Goal: Information Seeking & Learning: Learn about a topic

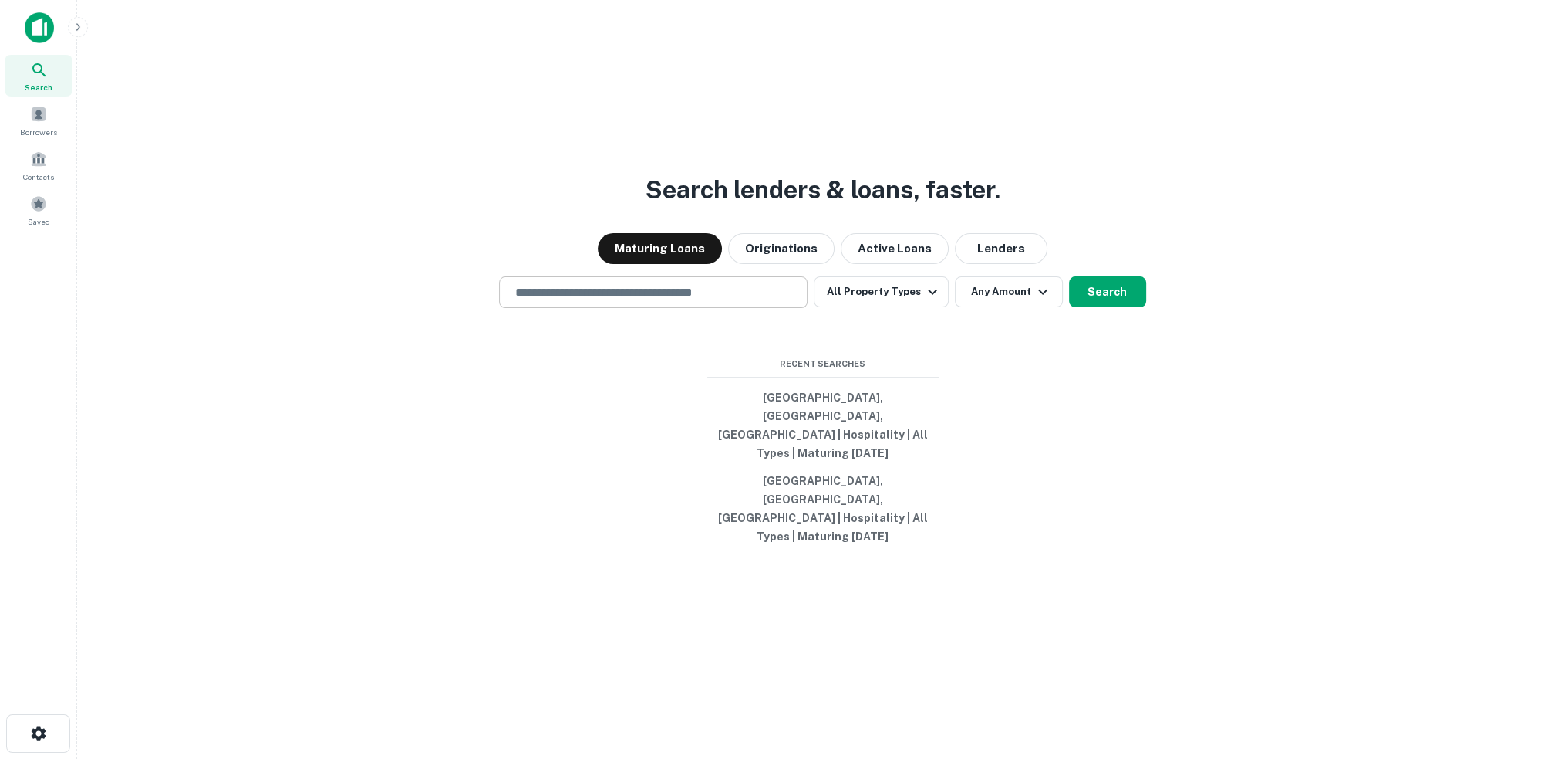
click at [629, 301] on input "text" at bounding box center [653, 292] width 295 height 18
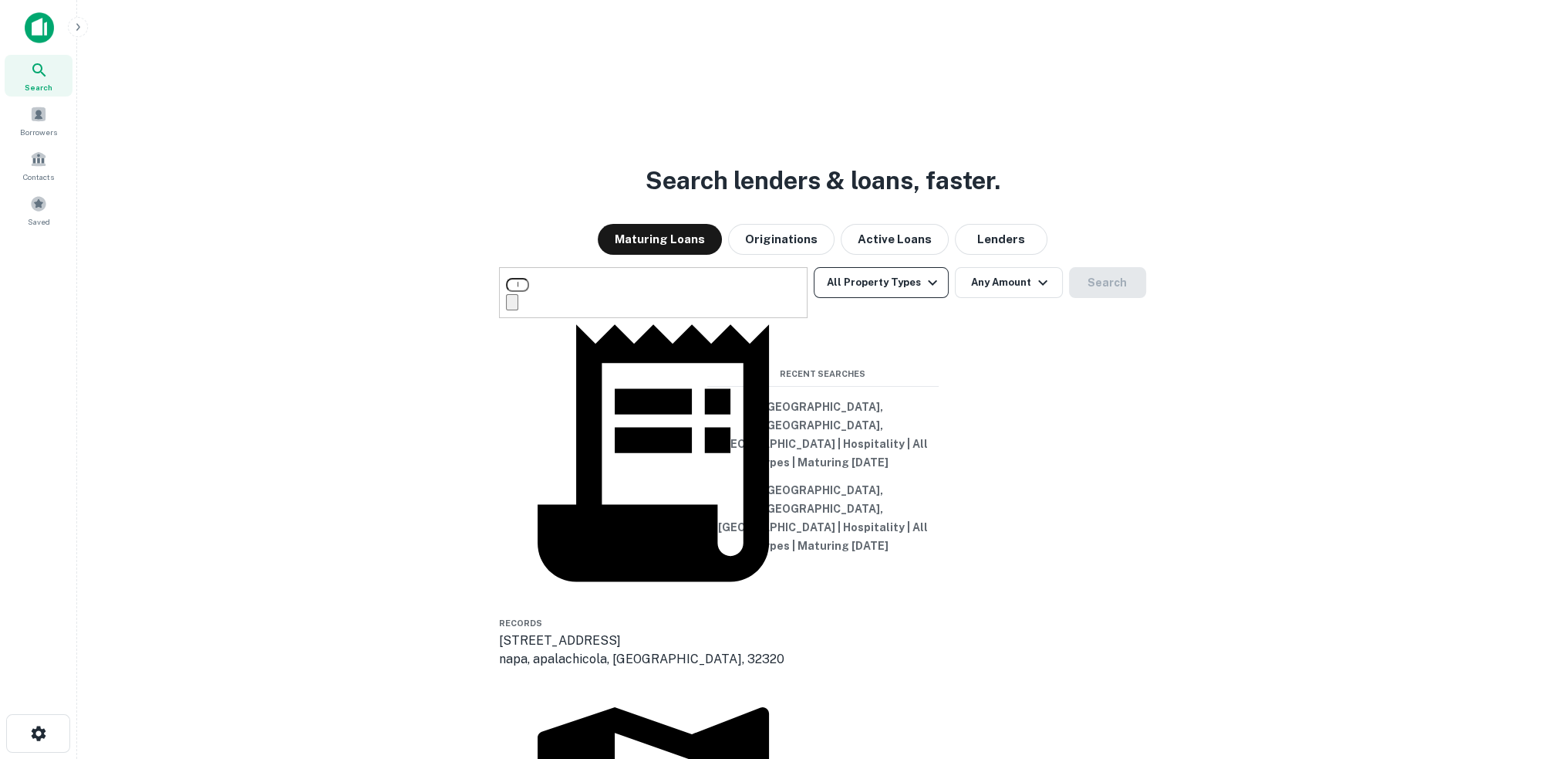
click at [919, 298] on button "All Property Types" at bounding box center [880, 282] width 134 height 31
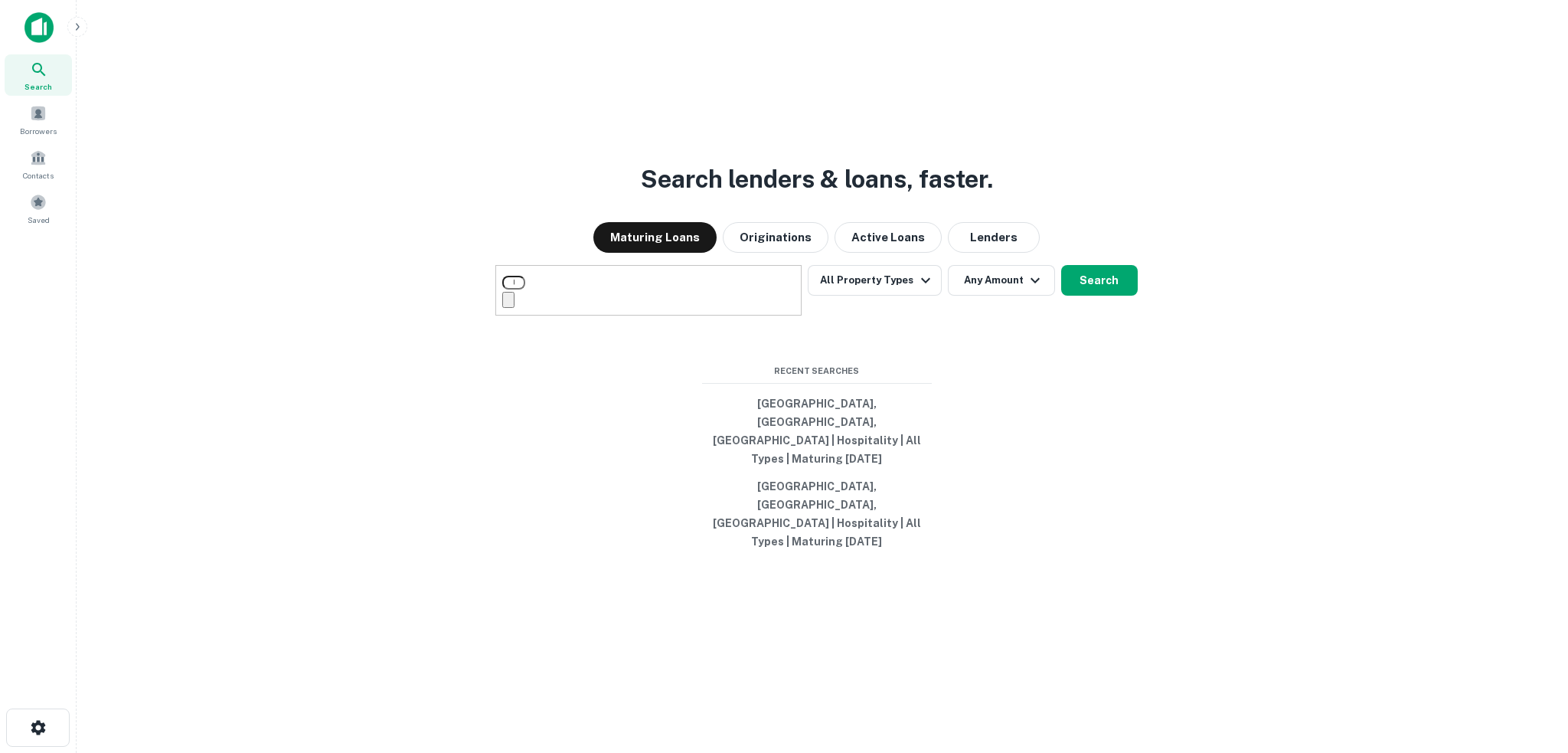
click at [363, 752] on div at bounding box center [778, 753] width 1557 height 0
click at [610, 314] on div "**** ​" at bounding box center [648, 290] width 307 height 50
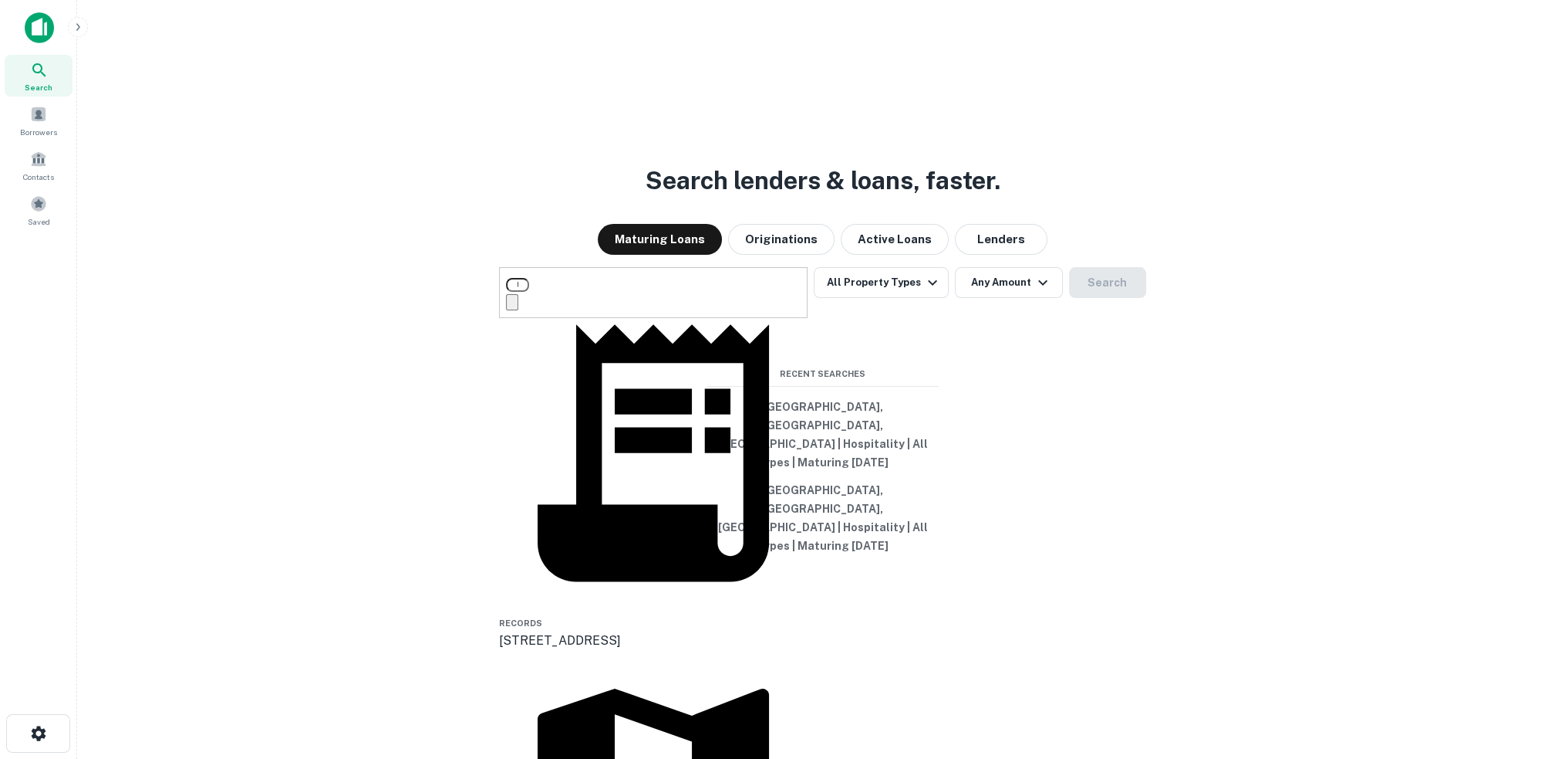
type input "**********"
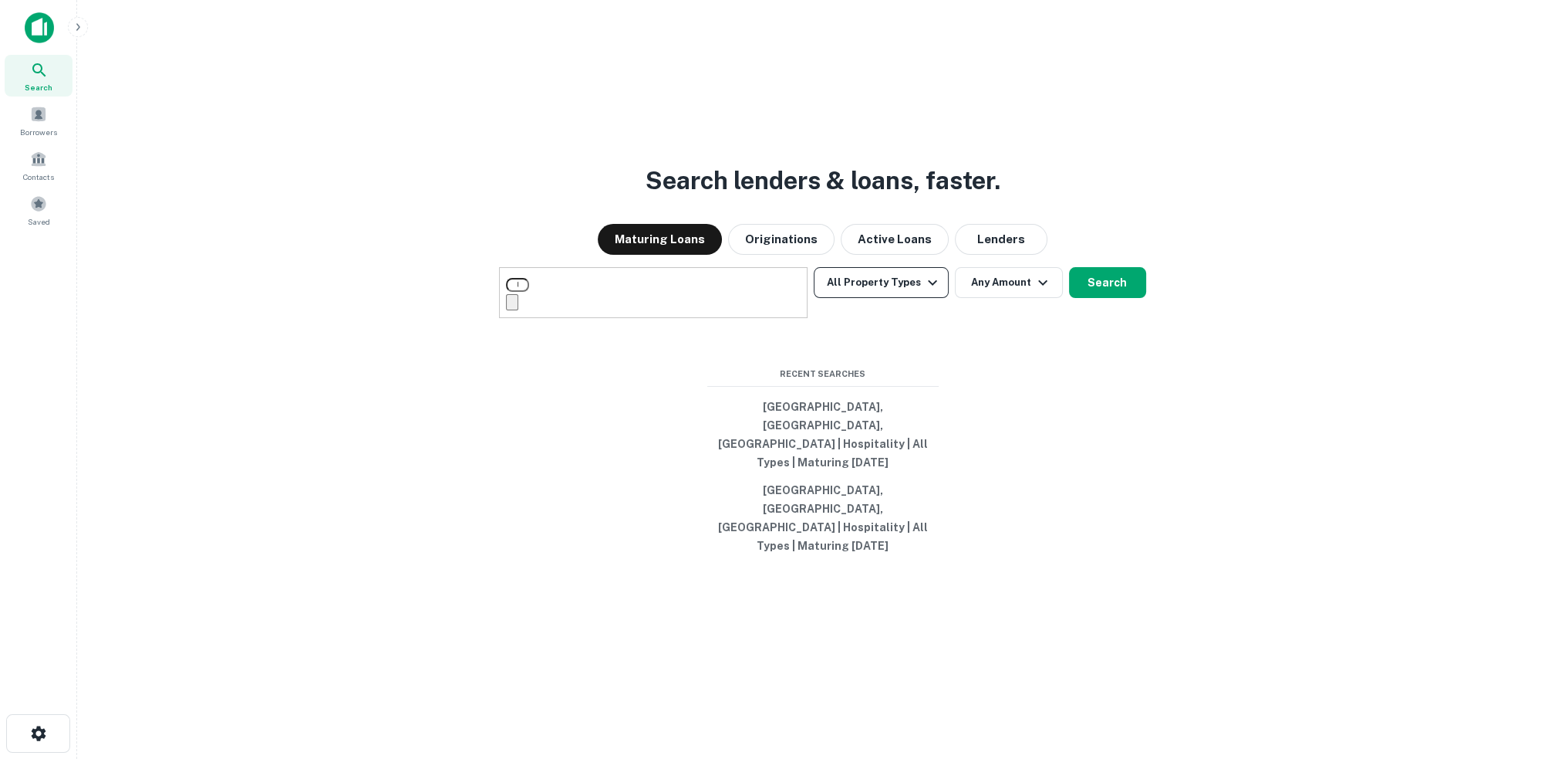
click at [892, 298] on button "All Property Types" at bounding box center [880, 282] width 134 height 31
click at [446, 758] on div at bounding box center [784, 759] width 1568 height 0
click at [869, 127] on div "**********" at bounding box center [822, 416] width 1466 height 759
click at [529, 292] on input "**********" at bounding box center [517, 285] width 23 height 14
click at [928, 292] on icon "button" at bounding box center [932, 282] width 18 height 18
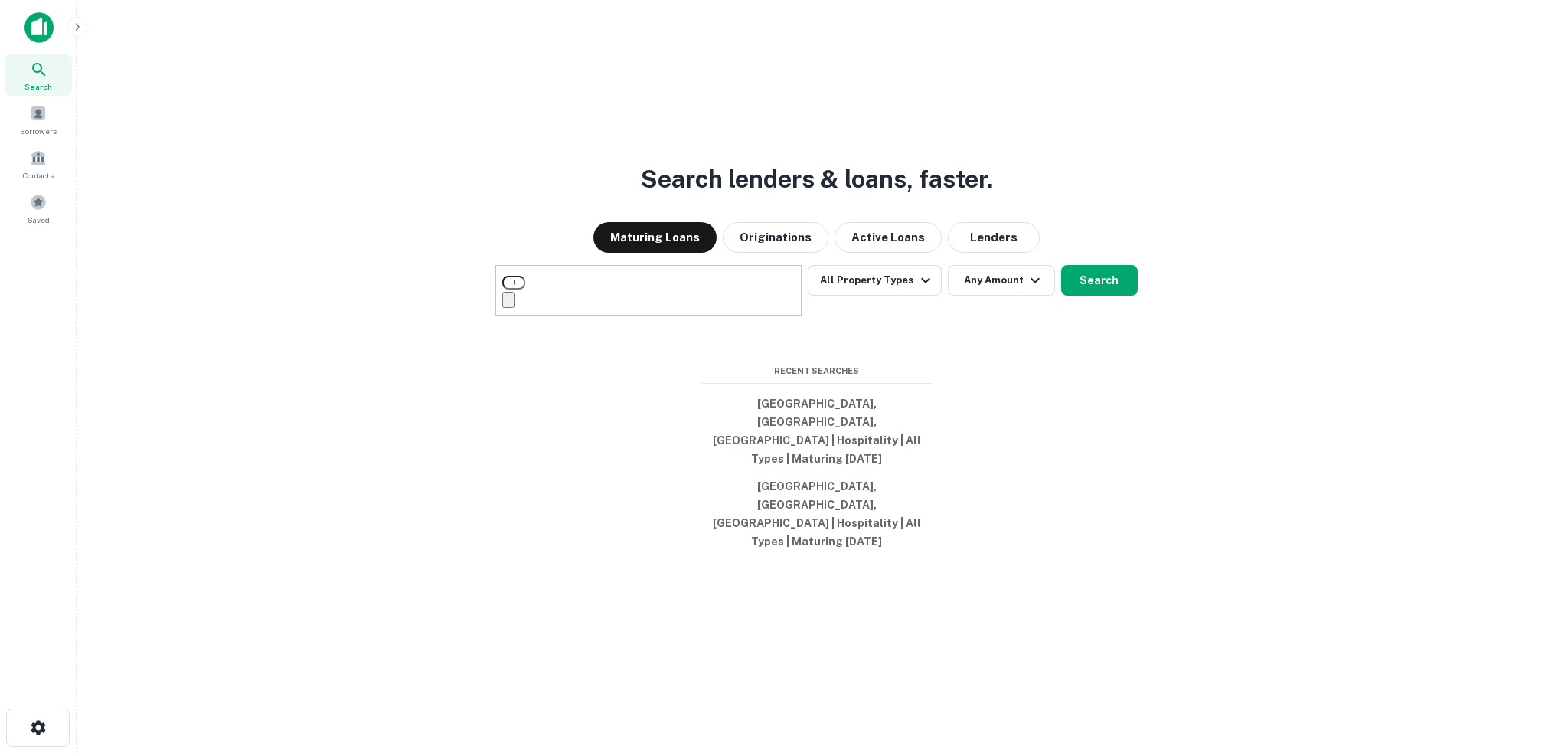
click at [1024, 752] on div at bounding box center [778, 753] width 1557 height 0
click at [1026, 289] on icon "button" at bounding box center [1035, 280] width 18 height 18
type input "*"
type input "*******"
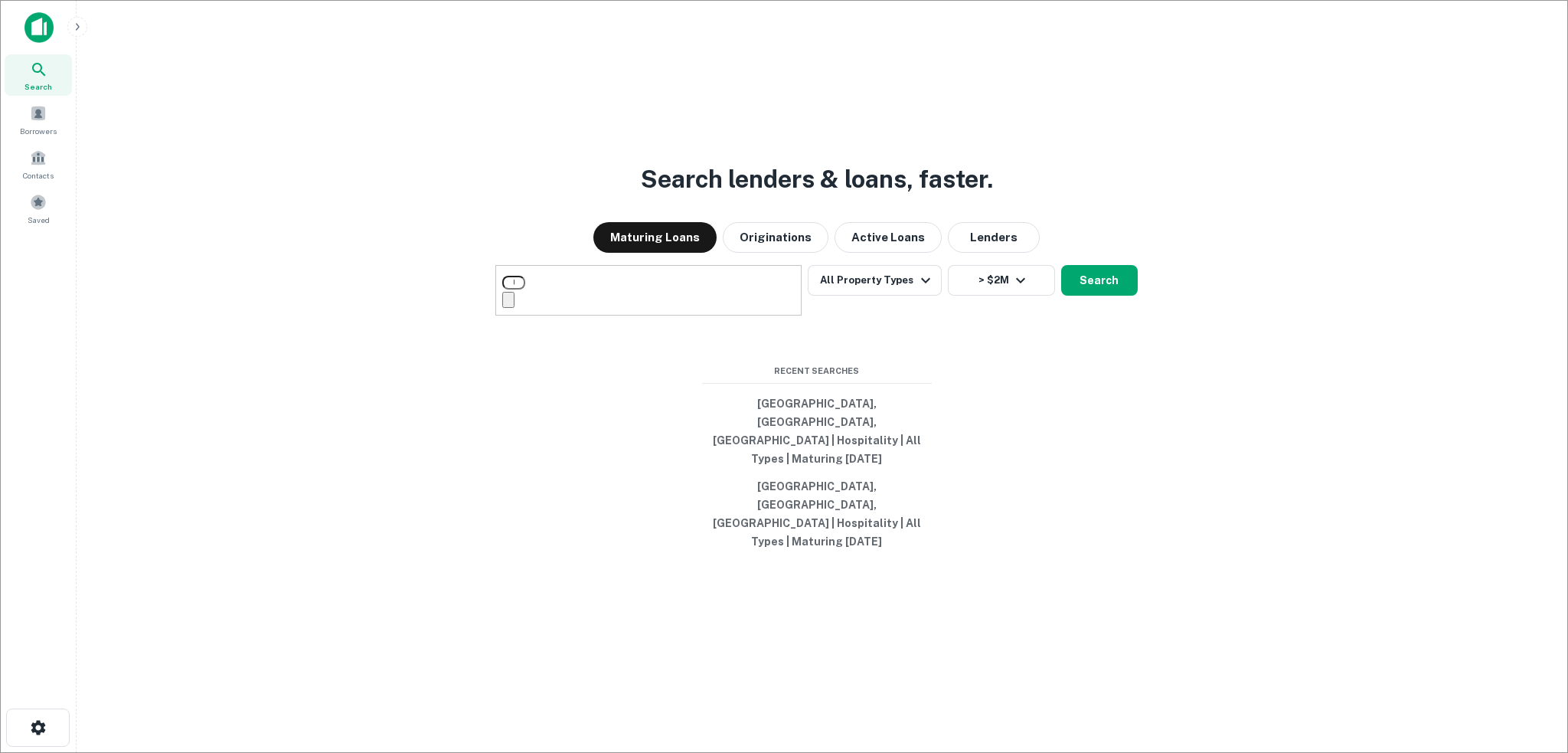
click at [1014, 752] on div at bounding box center [778, 765] width 1557 height 0
click at [1115, 295] on button "Search" at bounding box center [1100, 280] width 76 height 30
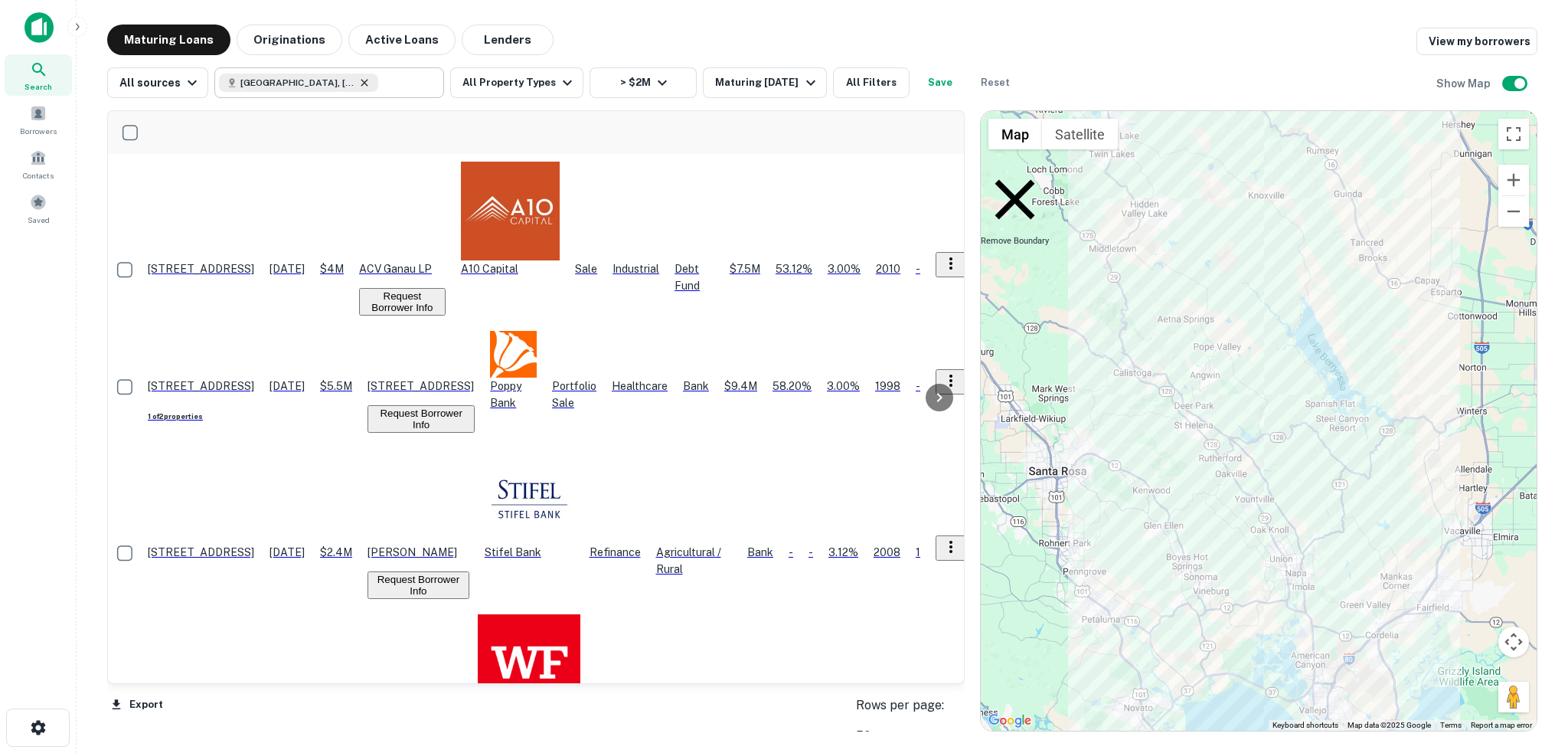
click at [359, 84] on icon at bounding box center [365, 83] width 12 height 12
type input "****"
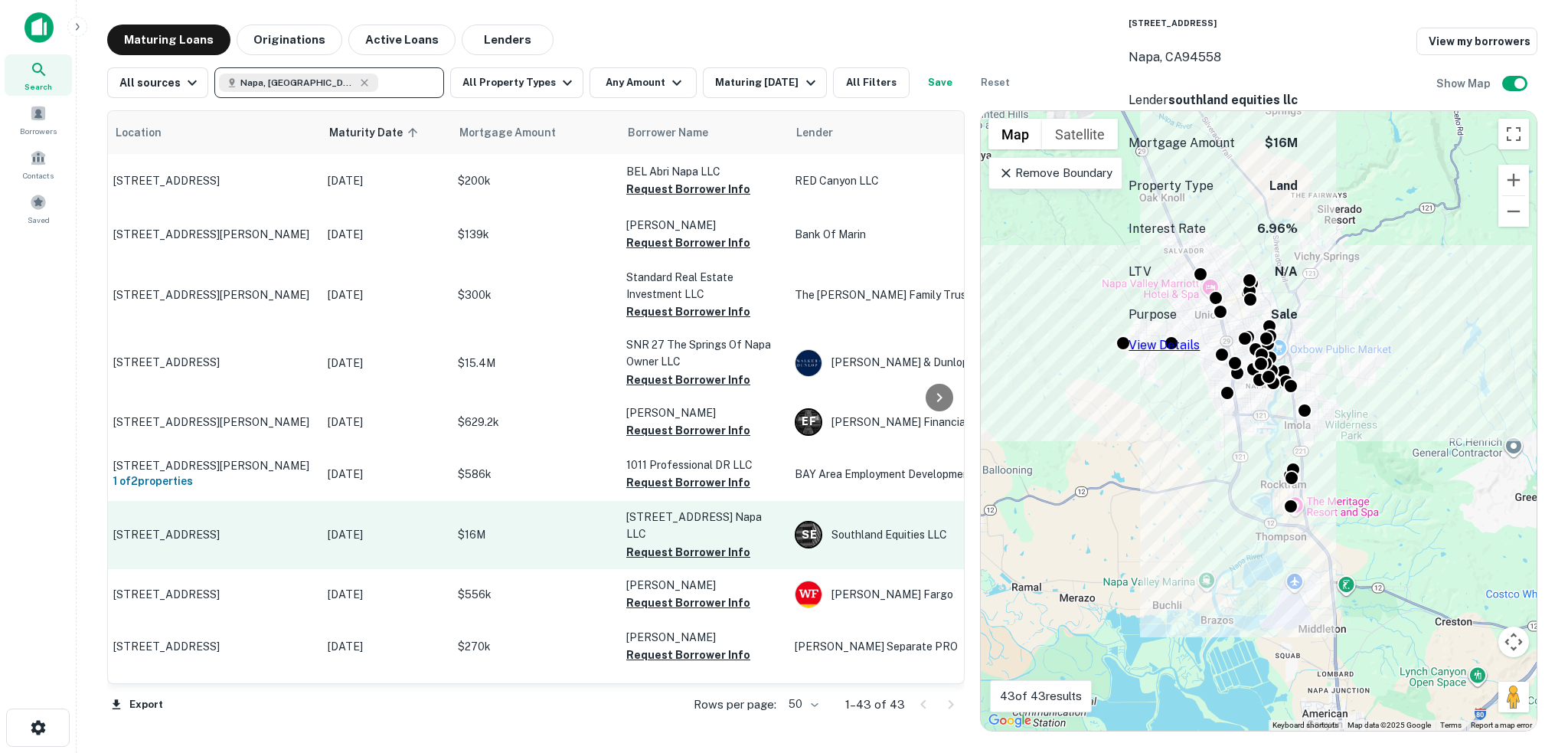
scroll to position [408, 47]
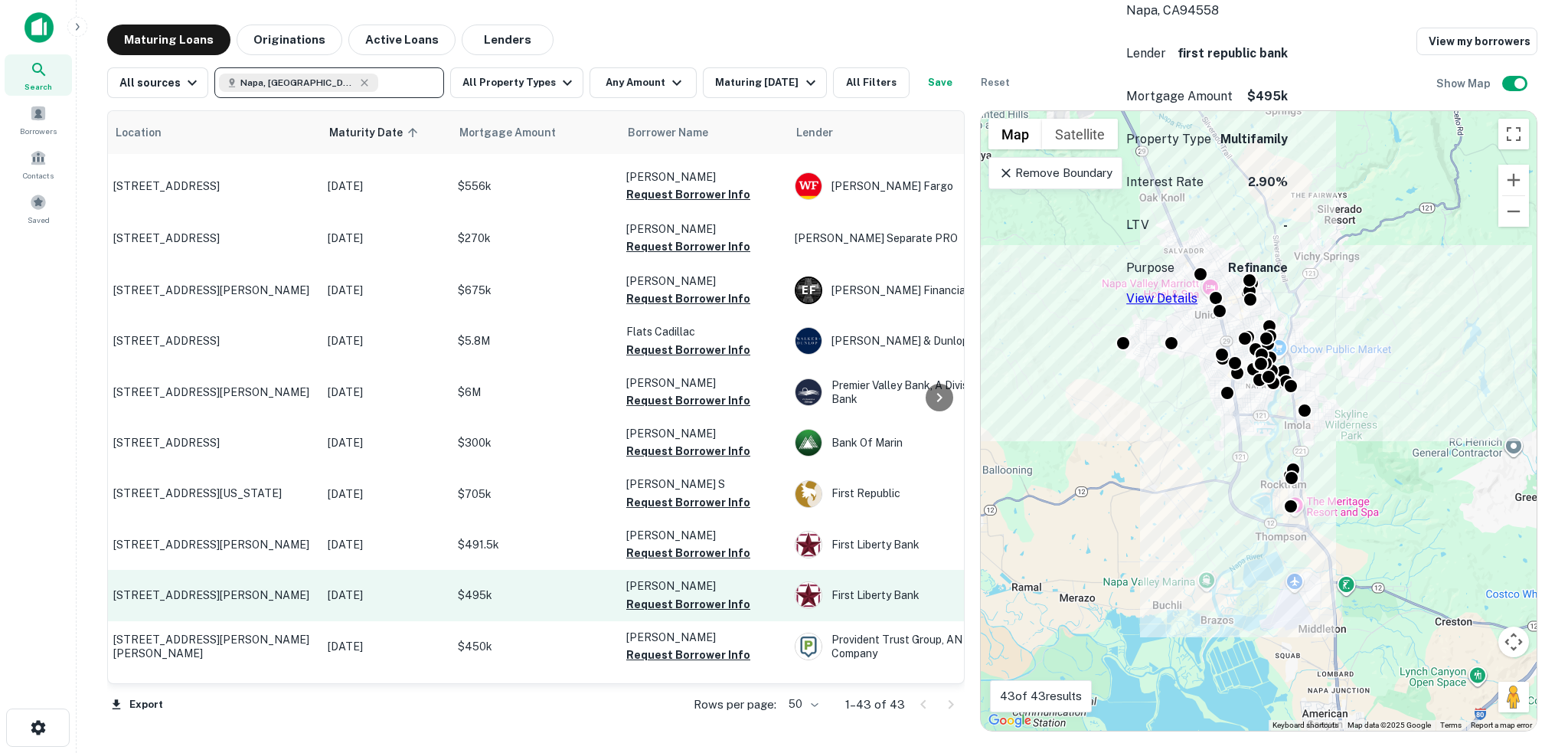
click at [242, 588] on p "[STREET_ADDRESS][PERSON_NAME]" at bounding box center [212, 595] width 199 height 14
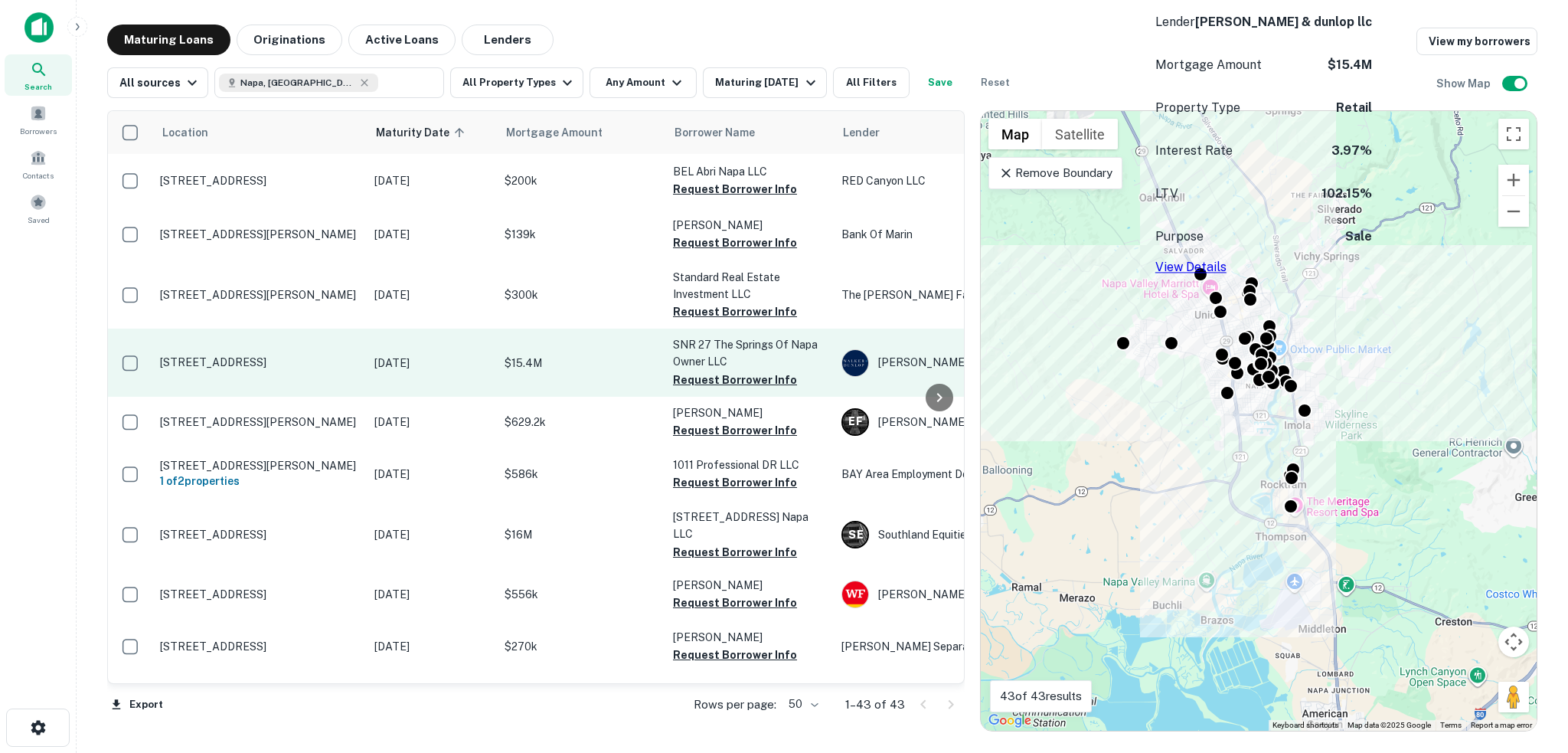
click at [556, 354] on p "$15.4M" at bounding box center [581, 362] width 153 height 17
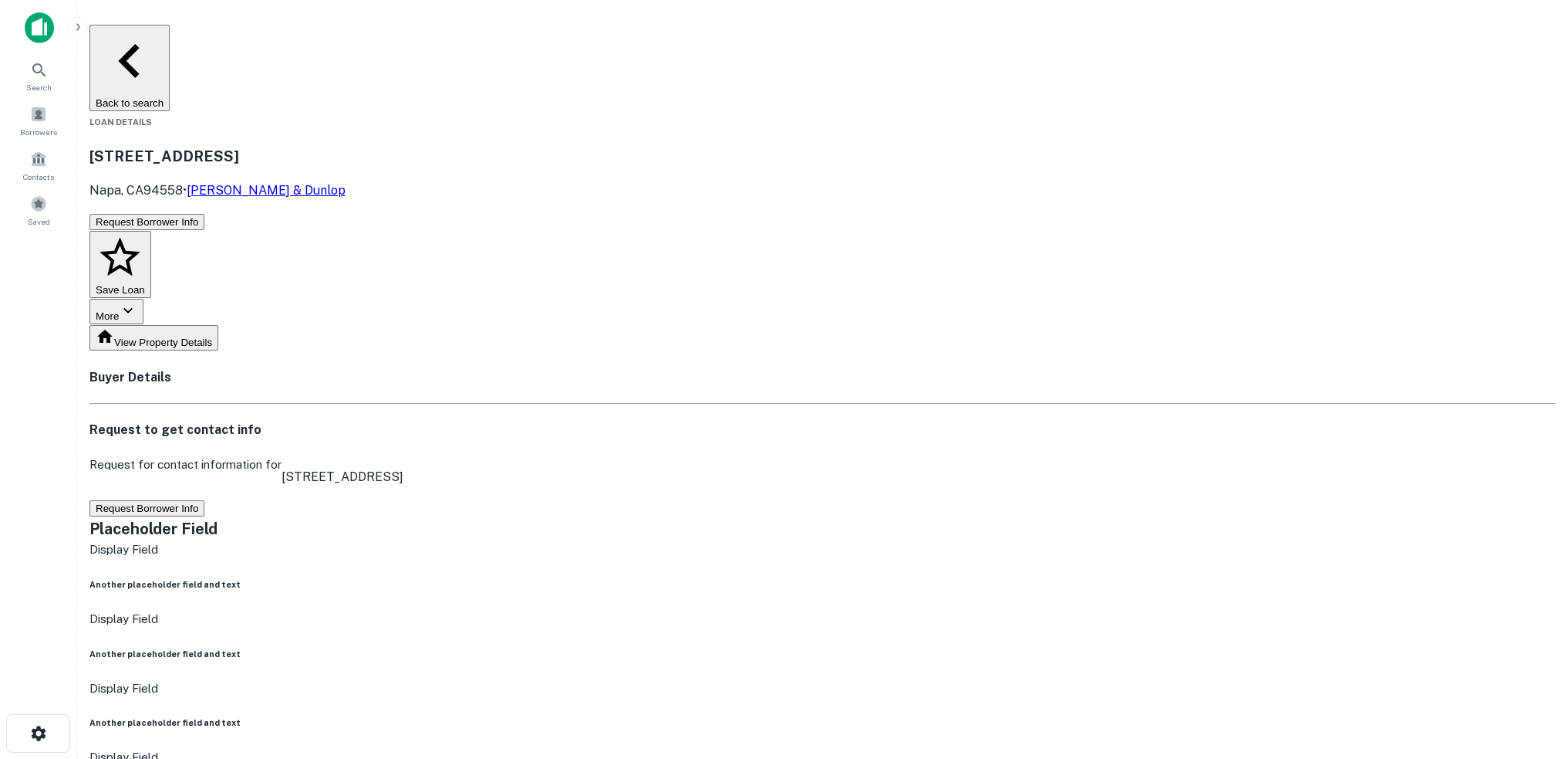
click at [170, 44] on button "Back to search" at bounding box center [130, 67] width 80 height 87
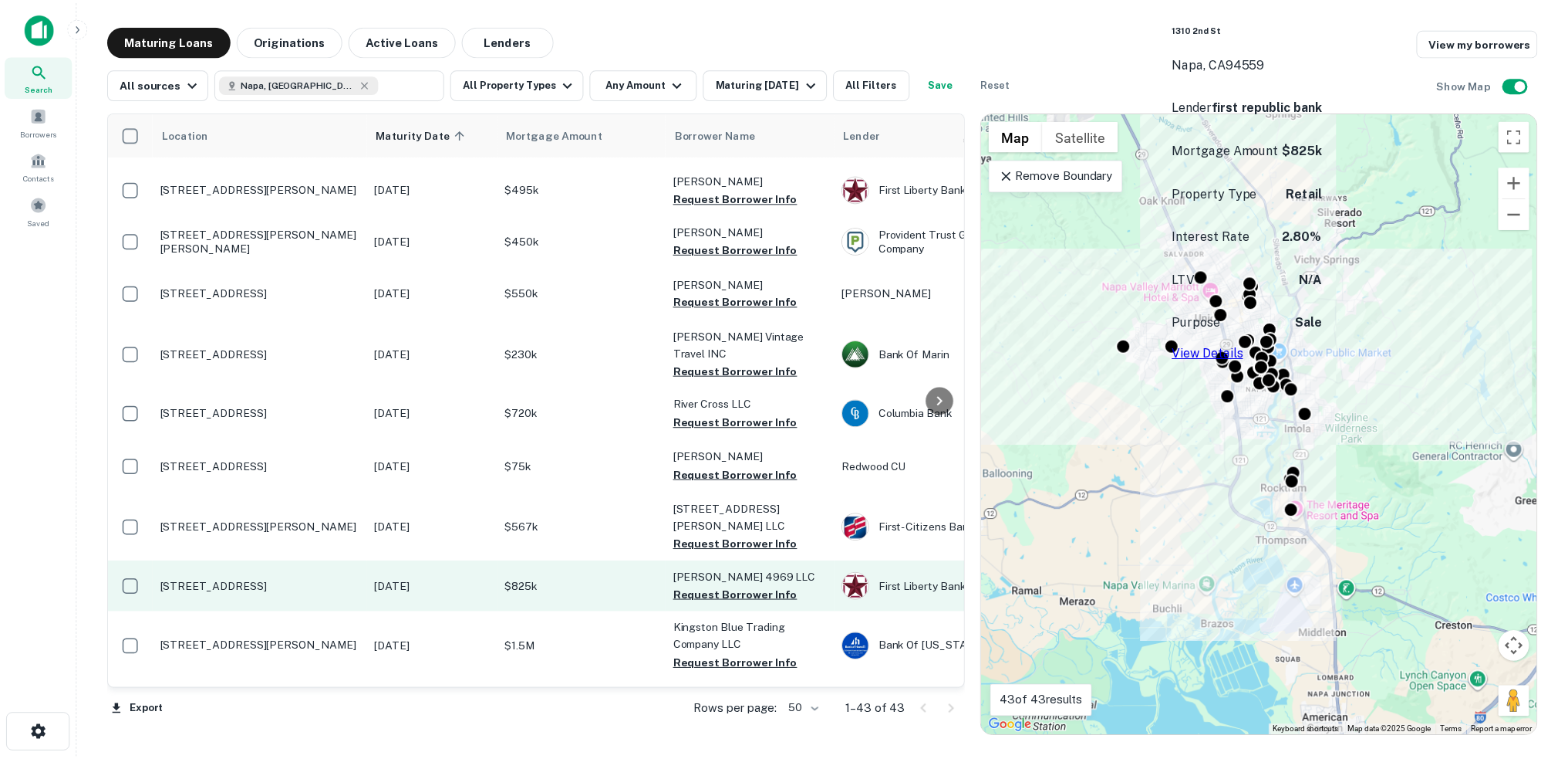
scroll to position [1234, 0]
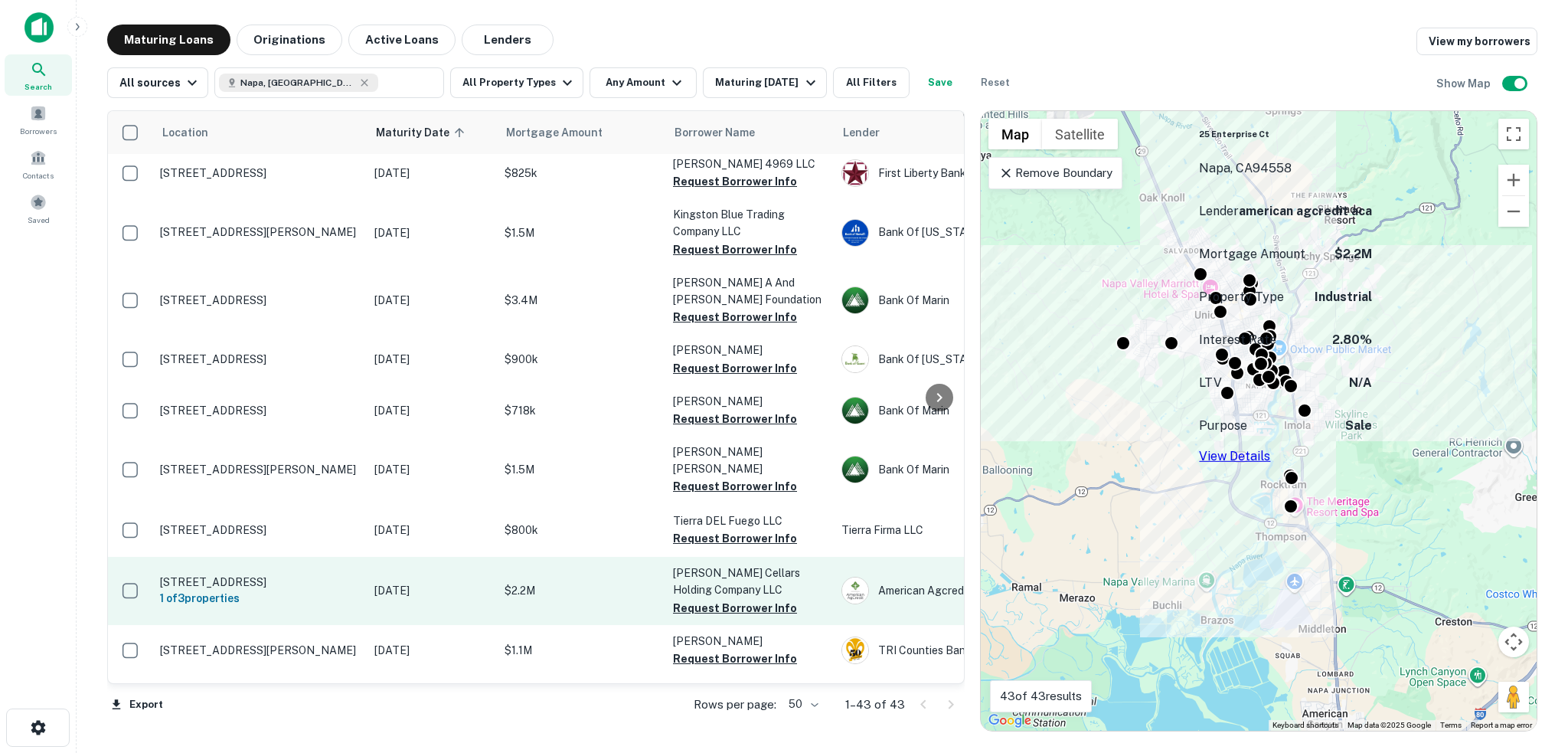
click at [575, 557] on td "$2.2M" at bounding box center [581, 591] width 169 height 68
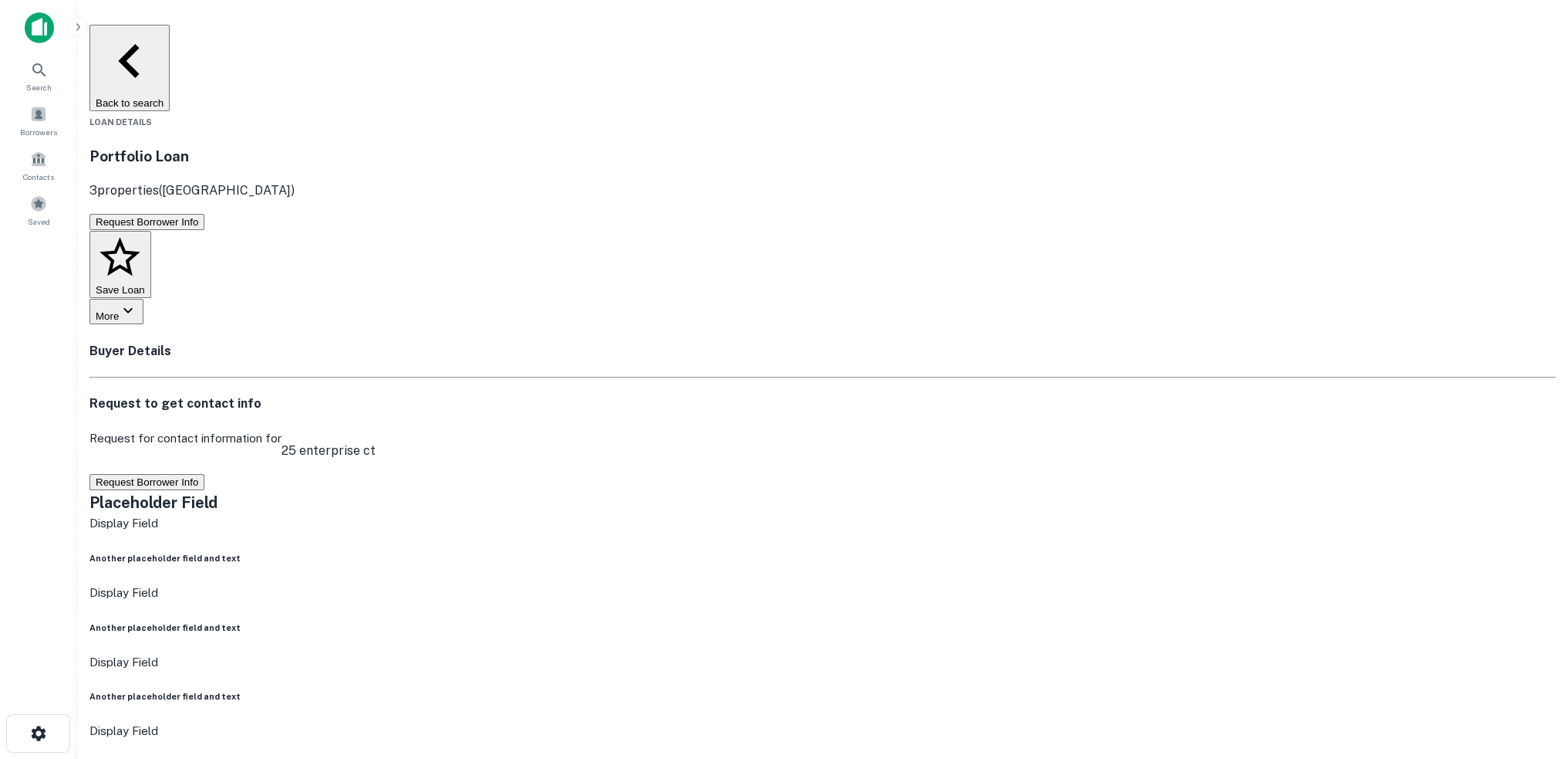
click at [170, 33] on button "Back to search" at bounding box center [130, 67] width 80 height 87
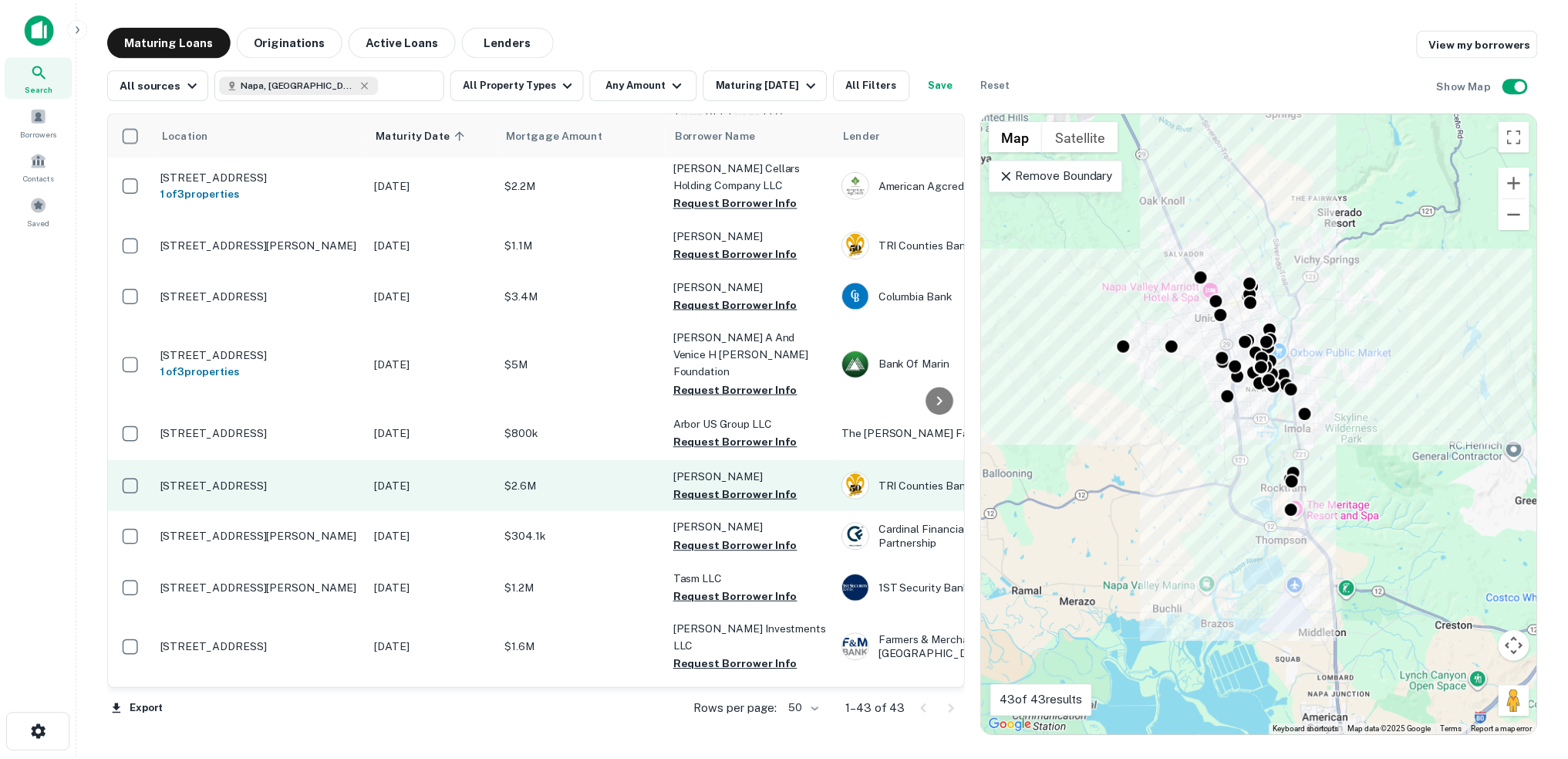
scroll to position [1807, 0]
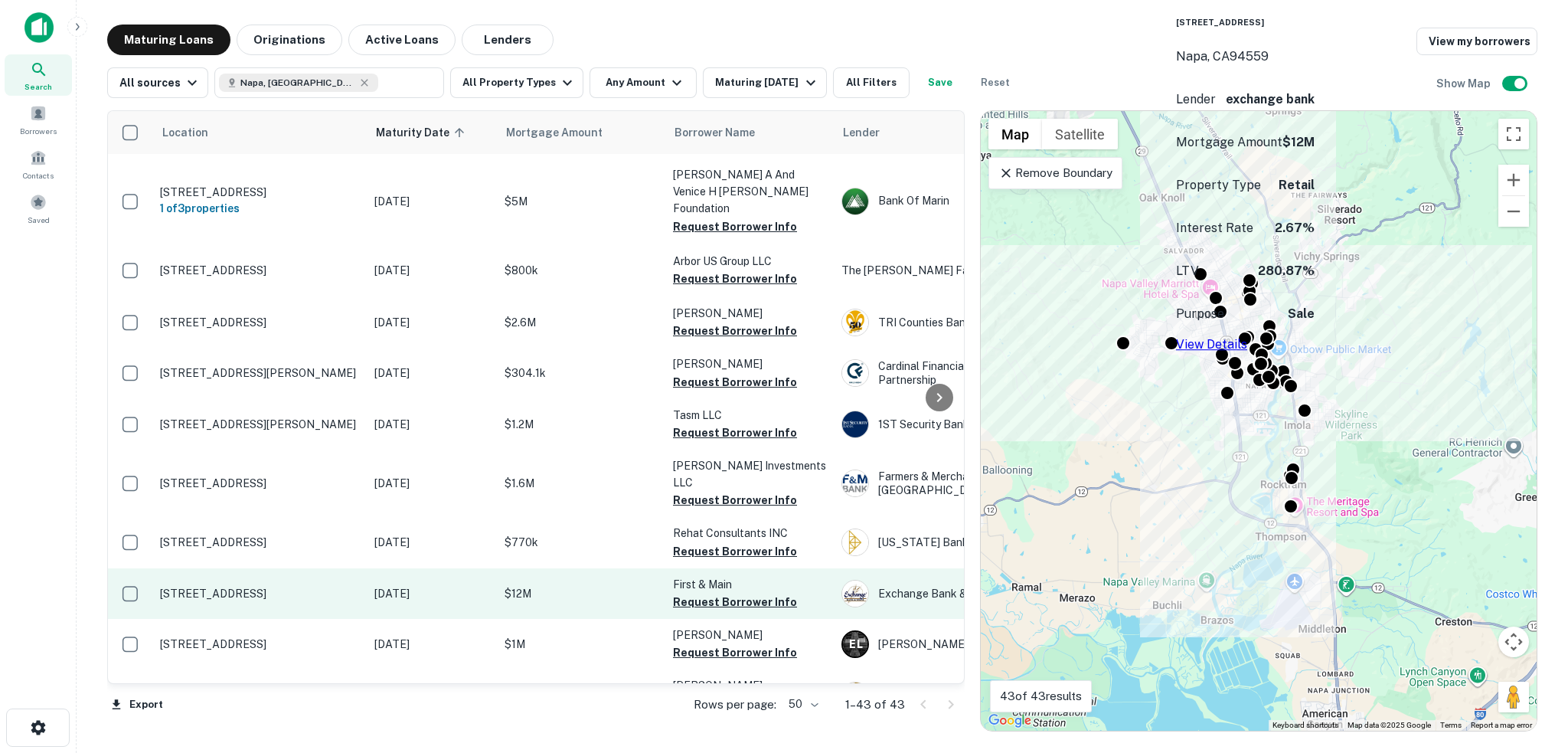
click at [527, 585] on p "$12M" at bounding box center [581, 592] width 153 height 17
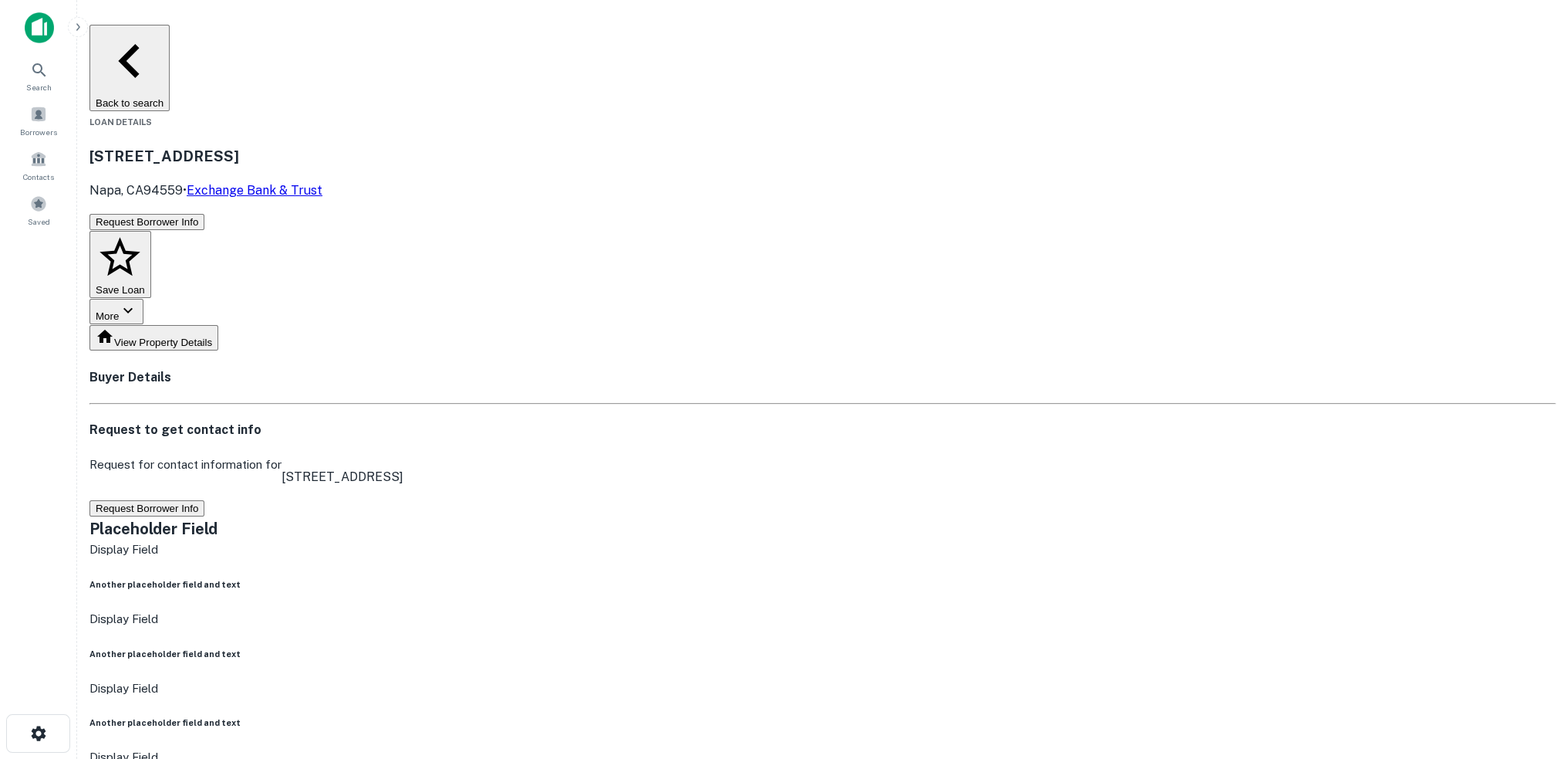
click at [170, 27] on button "Back to search" at bounding box center [130, 67] width 80 height 87
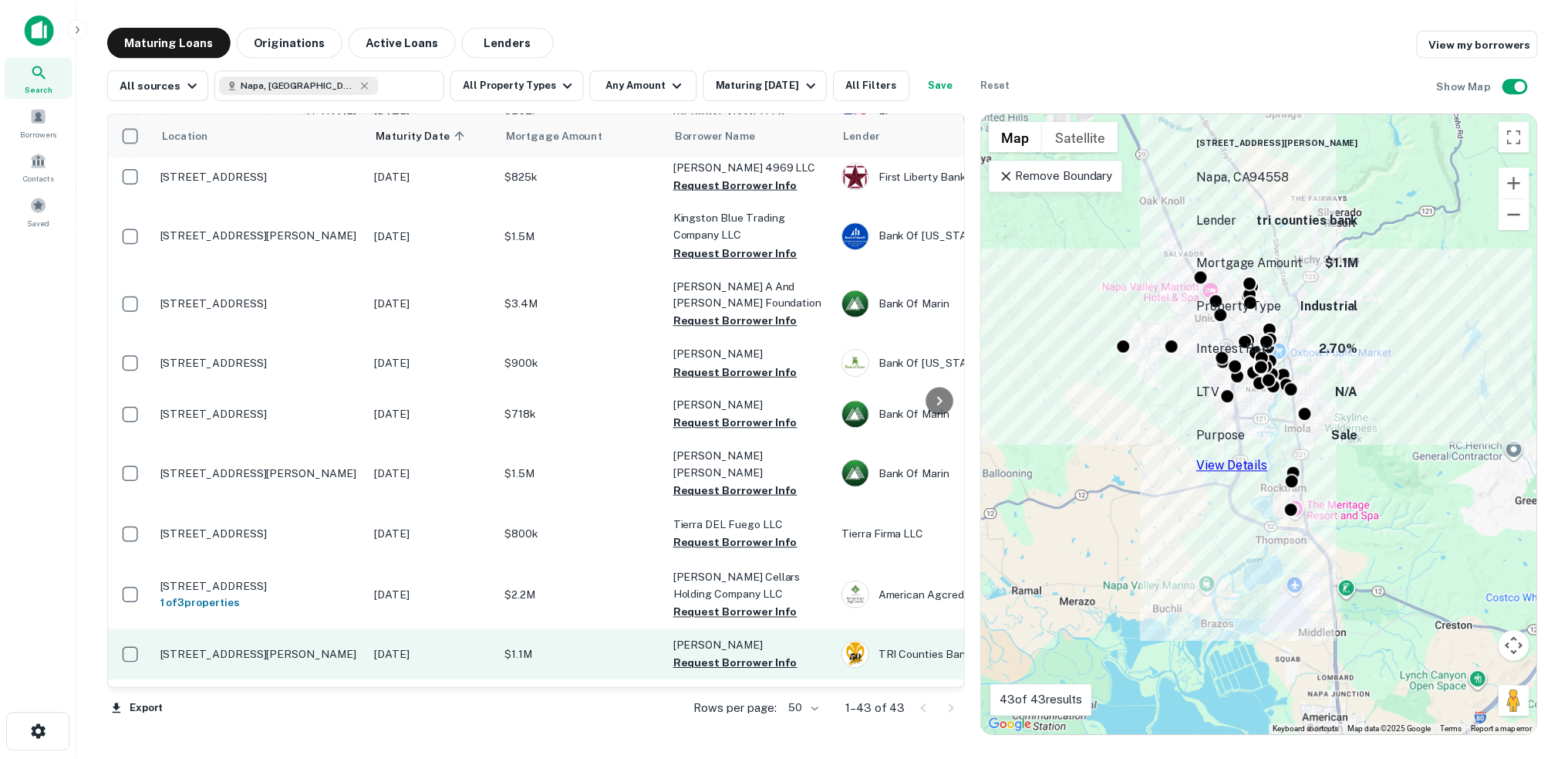
scroll to position [1646, 0]
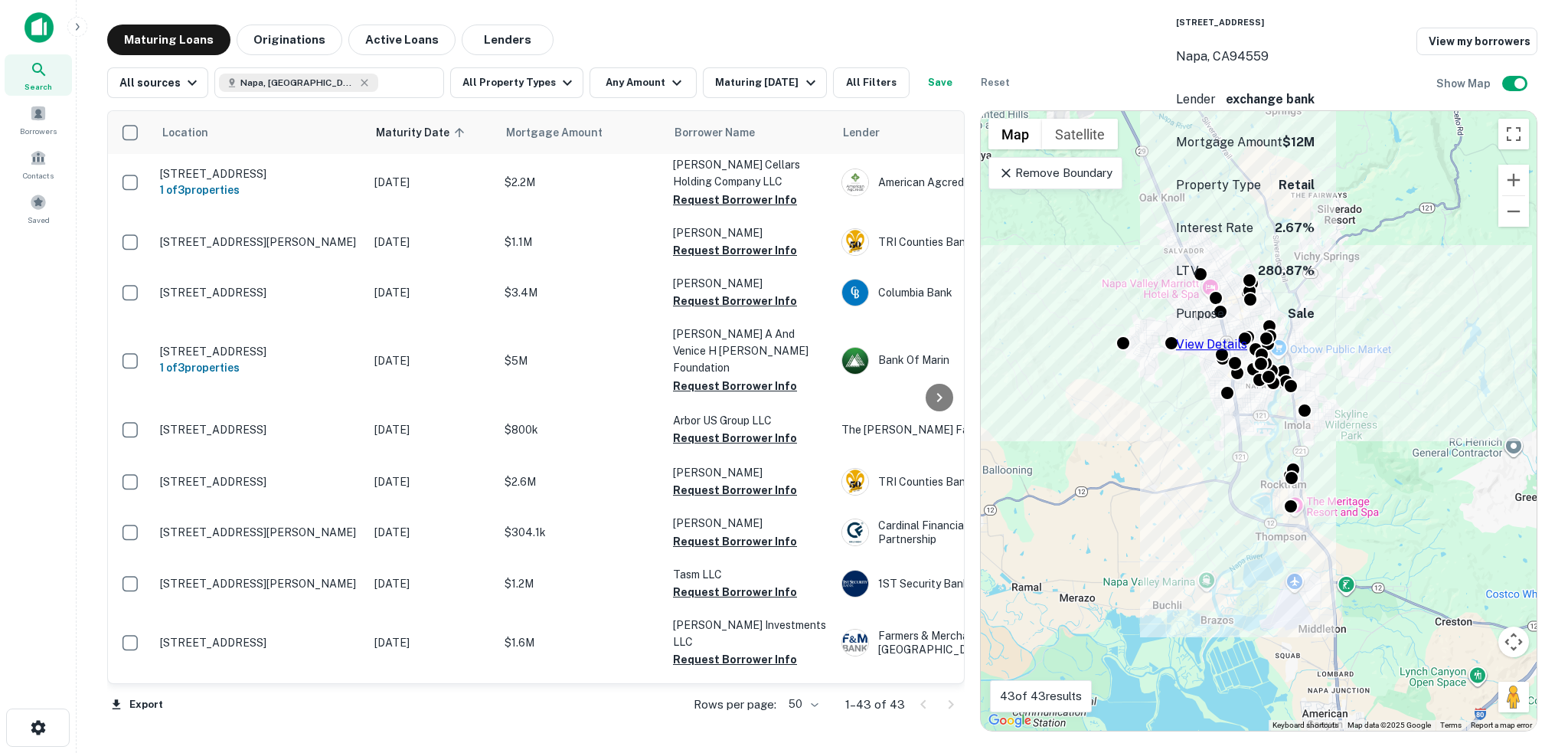
click at [585, 744] on p "$12M" at bounding box center [581, 752] width 153 height 17
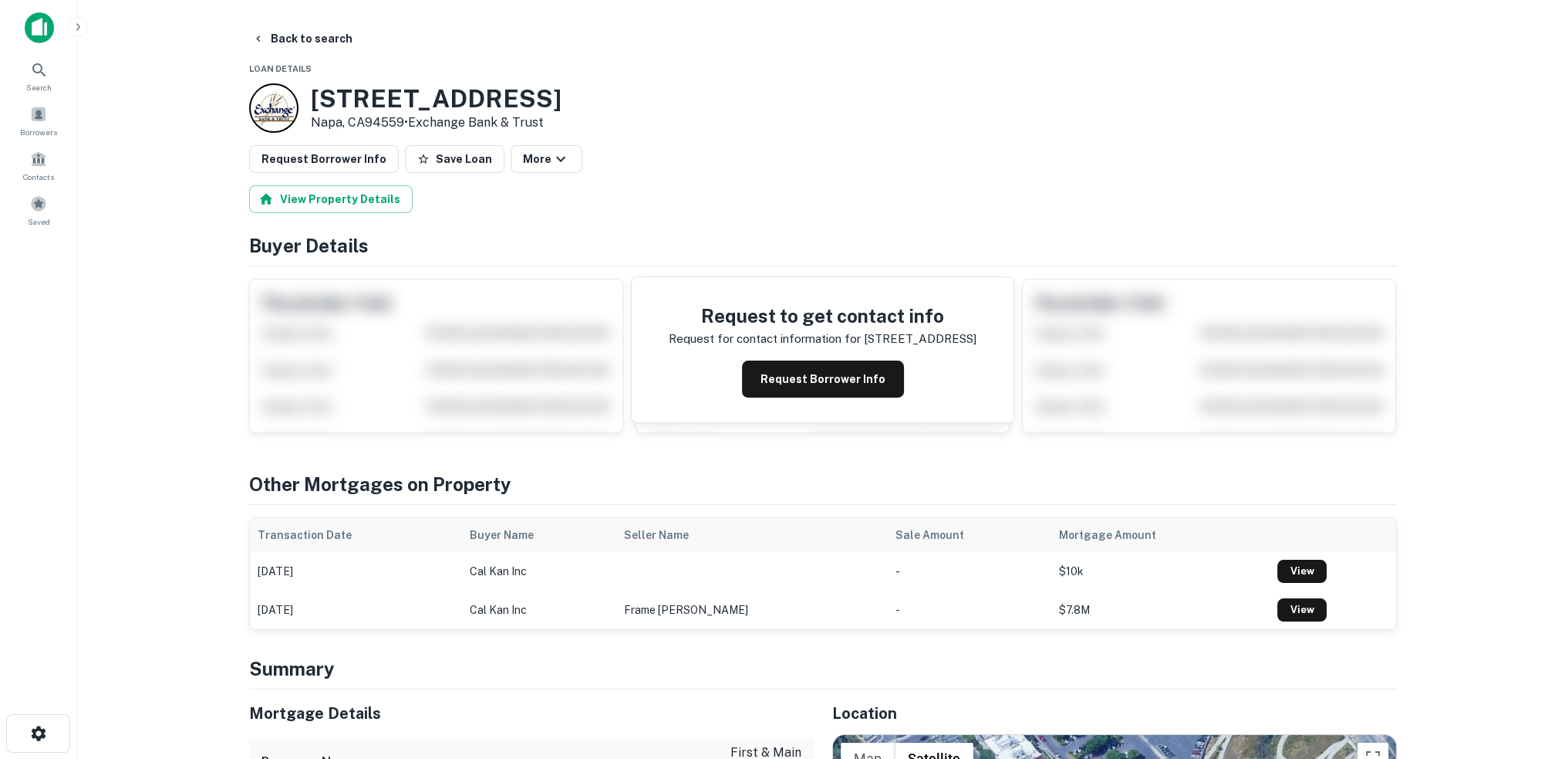
click at [680, 159] on div "Request Borrower Info Save Loan More" at bounding box center [823, 159] width 1148 height 28
click at [650, 200] on div "View Property Details" at bounding box center [823, 200] width 1148 height 28
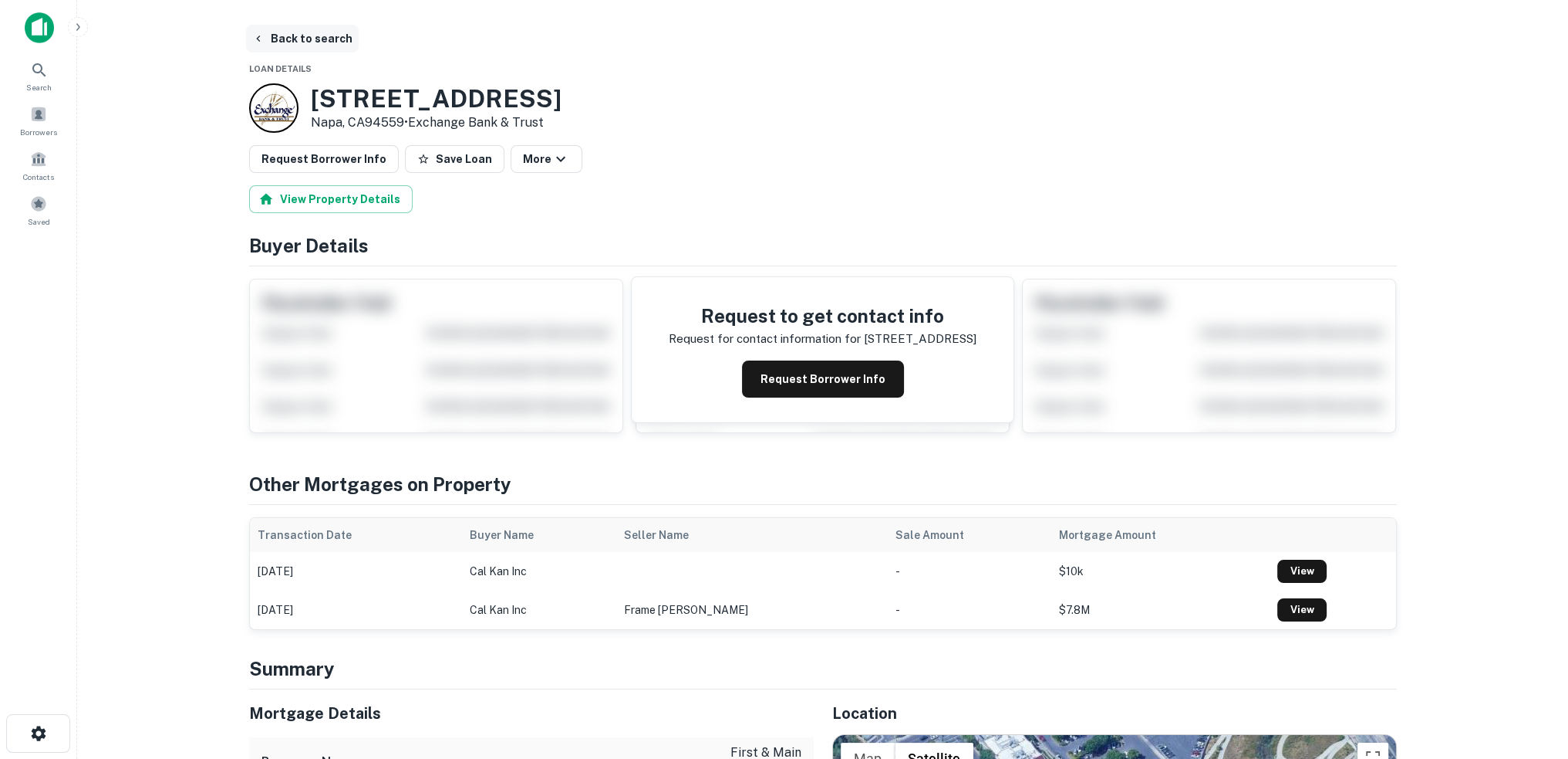
click at [321, 36] on button "Back to search" at bounding box center [302, 39] width 113 height 28
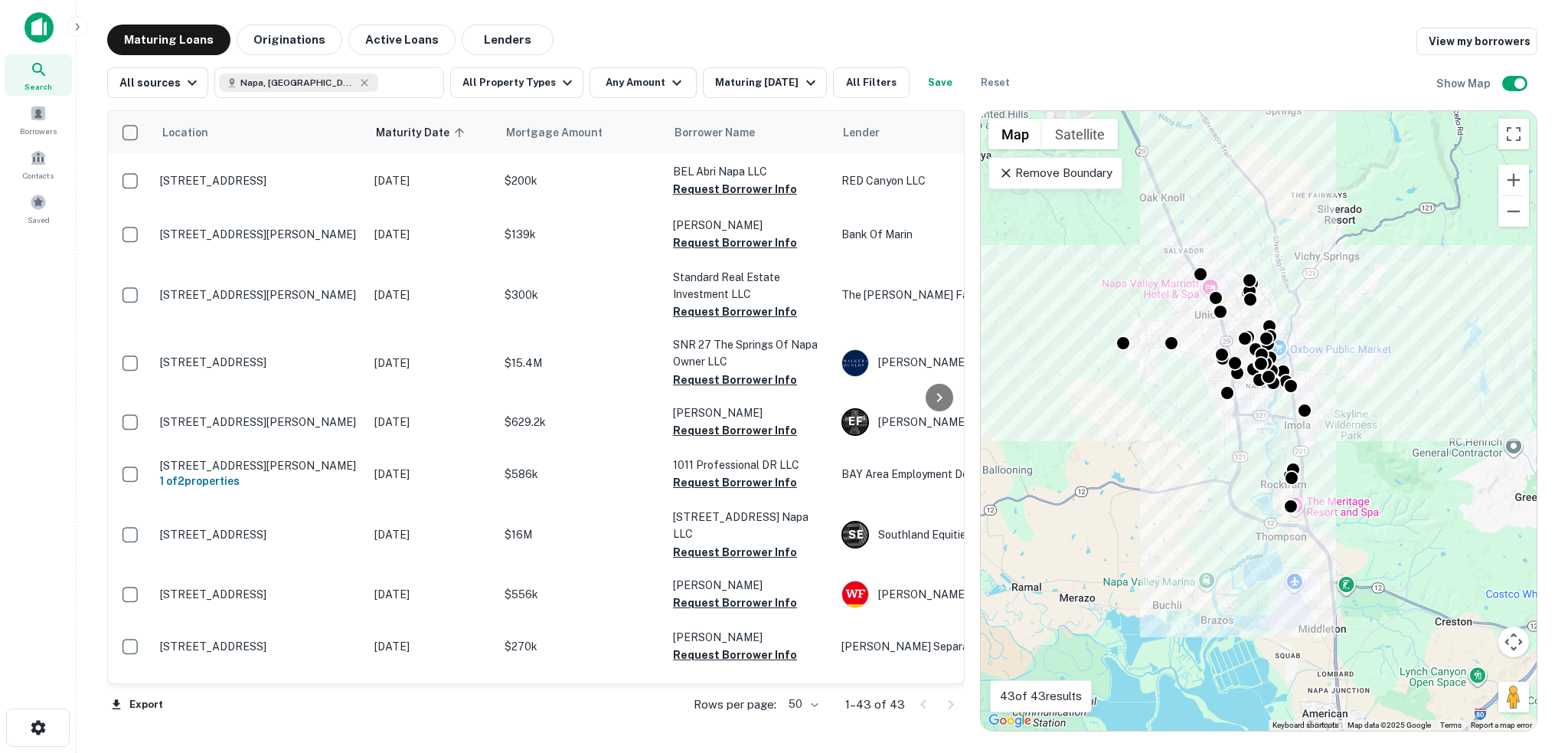
click at [844, 28] on div "Maturing Loans Originations Active Loans Lenders View my borrowers" at bounding box center [822, 39] width 1431 height 30
click at [797, 30] on div "Maturing Loans Originations Active Loans Lenders View my borrowers" at bounding box center [822, 39] width 1431 height 30
click at [772, 29] on div "Maturing Loans Originations Active Loans Lenders View my borrowers" at bounding box center [822, 39] width 1431 height 30
click at [767, 32] on div "Maturing Loans Originations Active Loans Lenders View my borrowers" at bounding box center [822, 39] width 1431 height 30
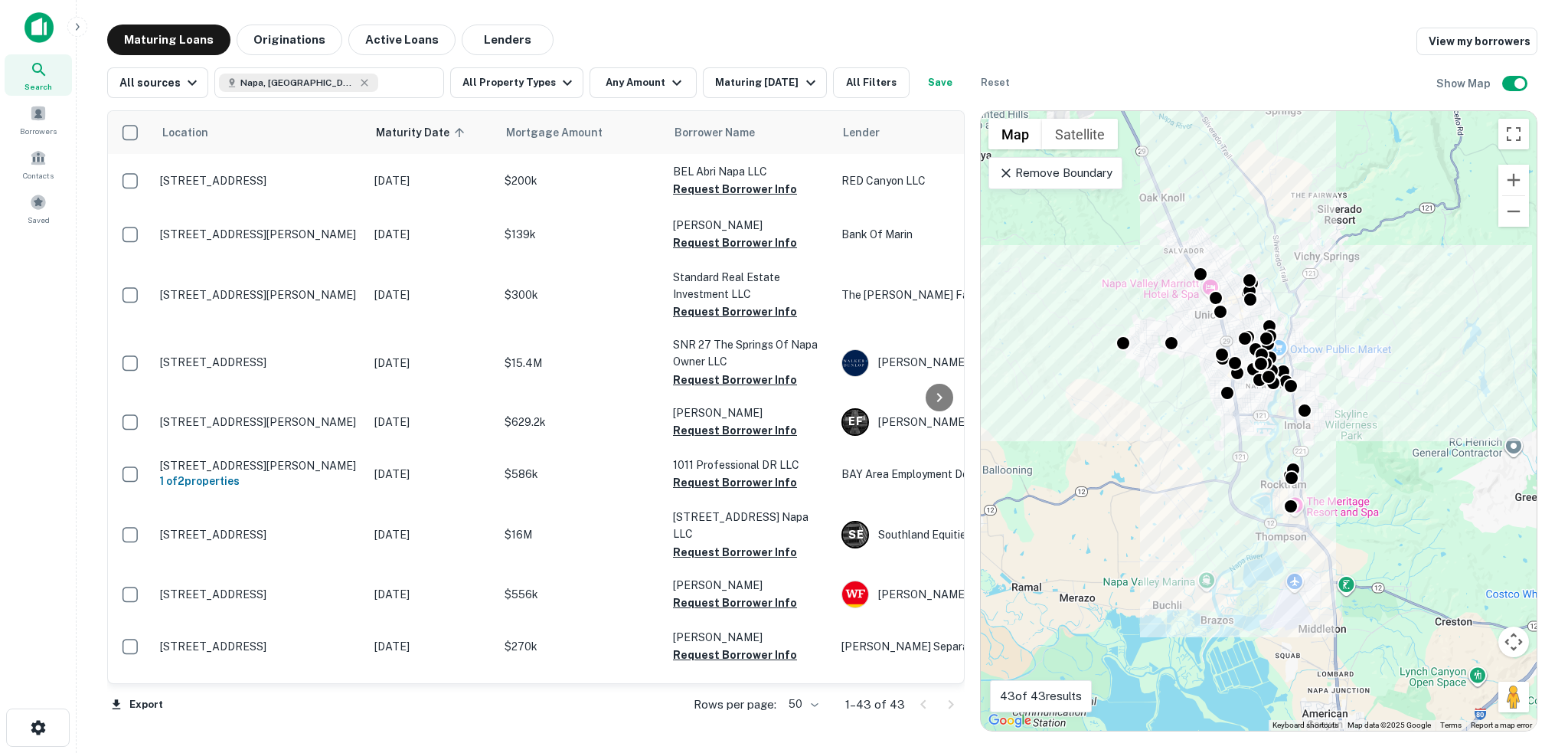
click at [762, 36] on div "Maturing Loans Originations Active Loans Lenders View my borrowers" at bounding box center [822, 39] width 1431 height 30
click at [757, 37] on div "Maturing Loans Originations Active Loans Lenders View my borrowers" at bounding box center [822, 39] width 1431 height 30
click at [763, 46] on div "Maturing Loans Originations Active Loans Lenders View my borrowers" at bounding box center [822, 39] width 1431 height 30
click at [768, 42] on div "Maturing Loans Originations Active Loans Lenders View my borrowers" at bounding box center [822, 39] width 1431 height 30
click at [763, 42] on div "Maturing Loans Originations Active Loans Lenders View my borrowers" at bounding box center [822, 39] width 1431 height 30
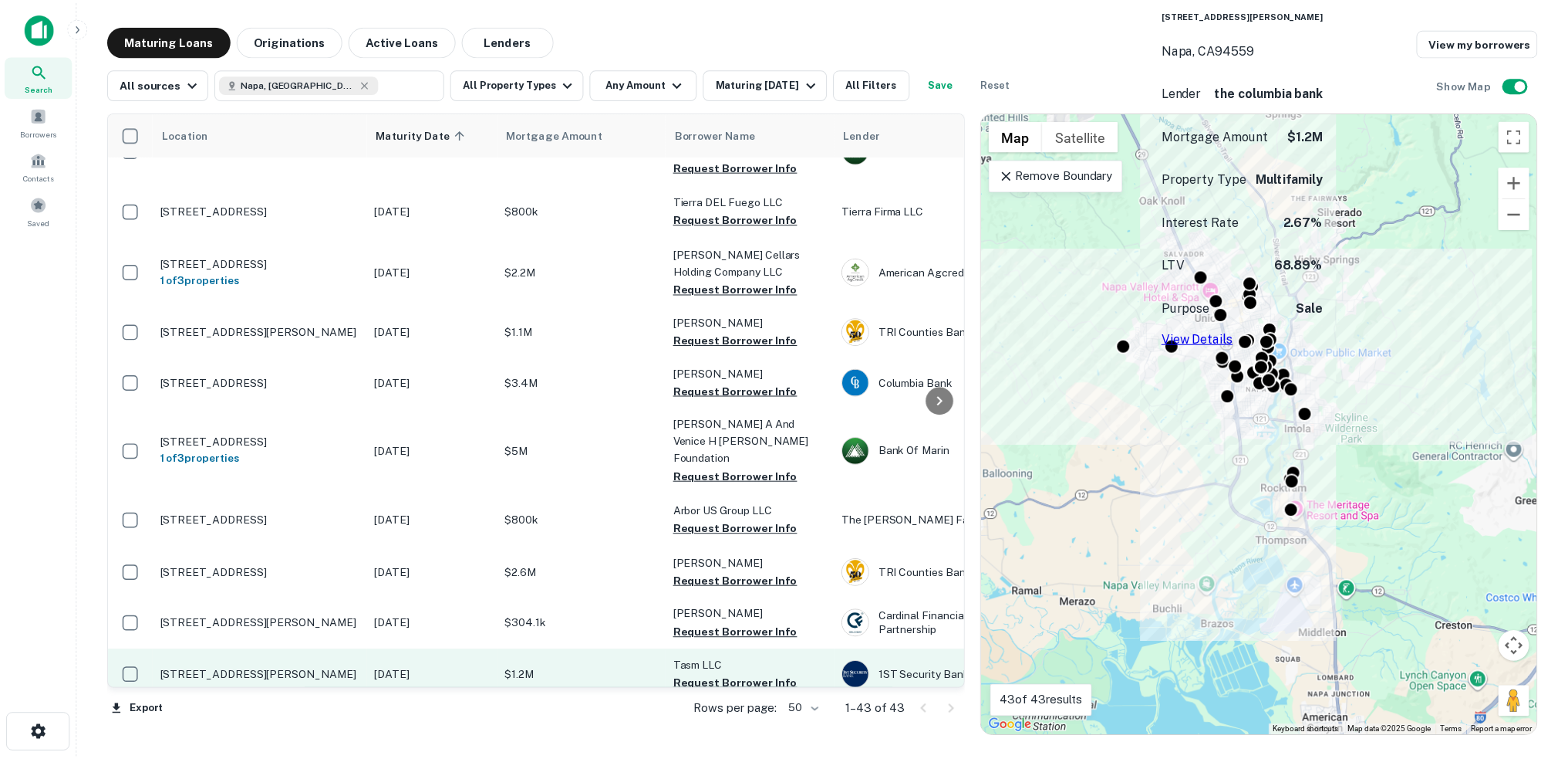
scroll to position [1807, 0]
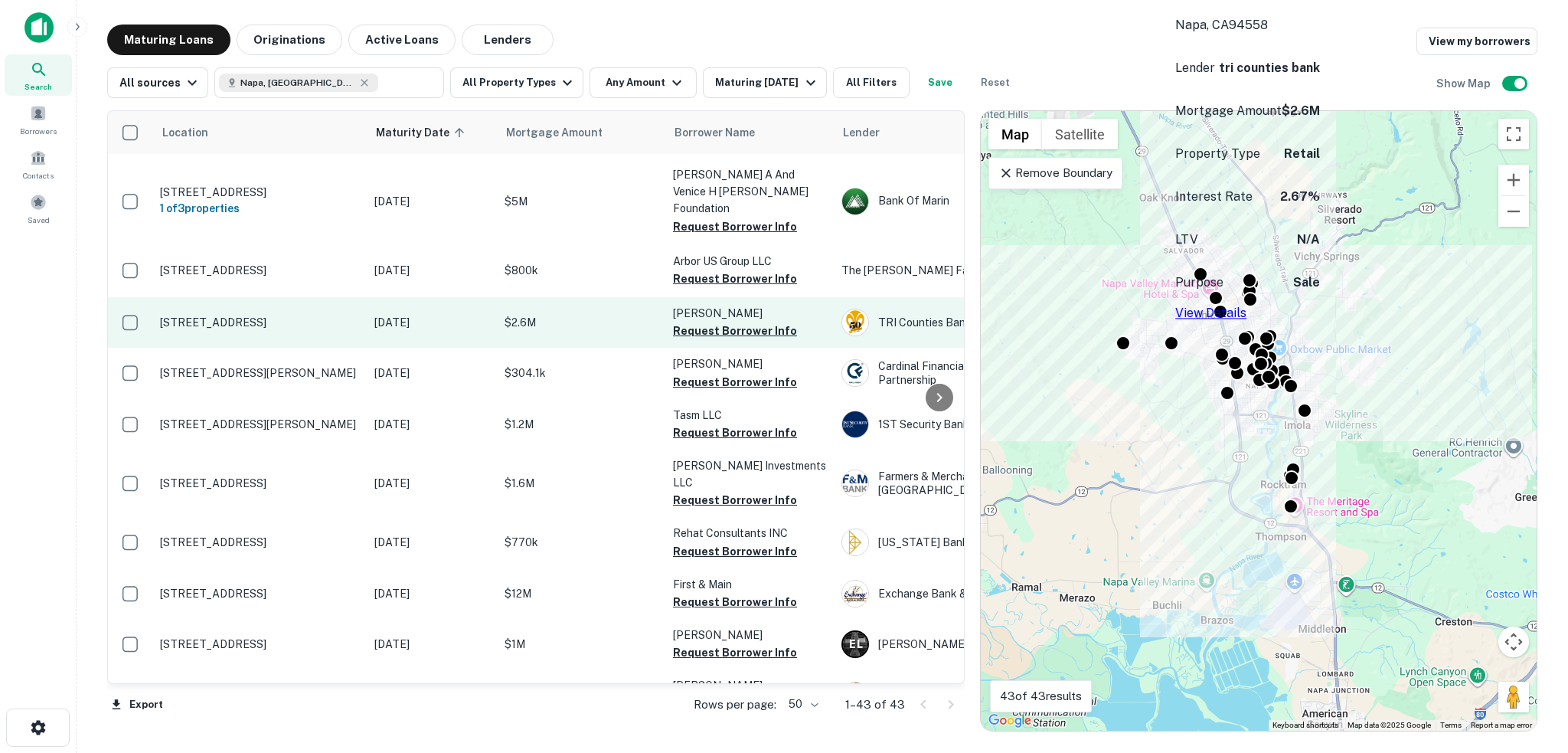
click at [484, 314] on p "[DATE]" at bounding box center [432, 321] width 115 height 17
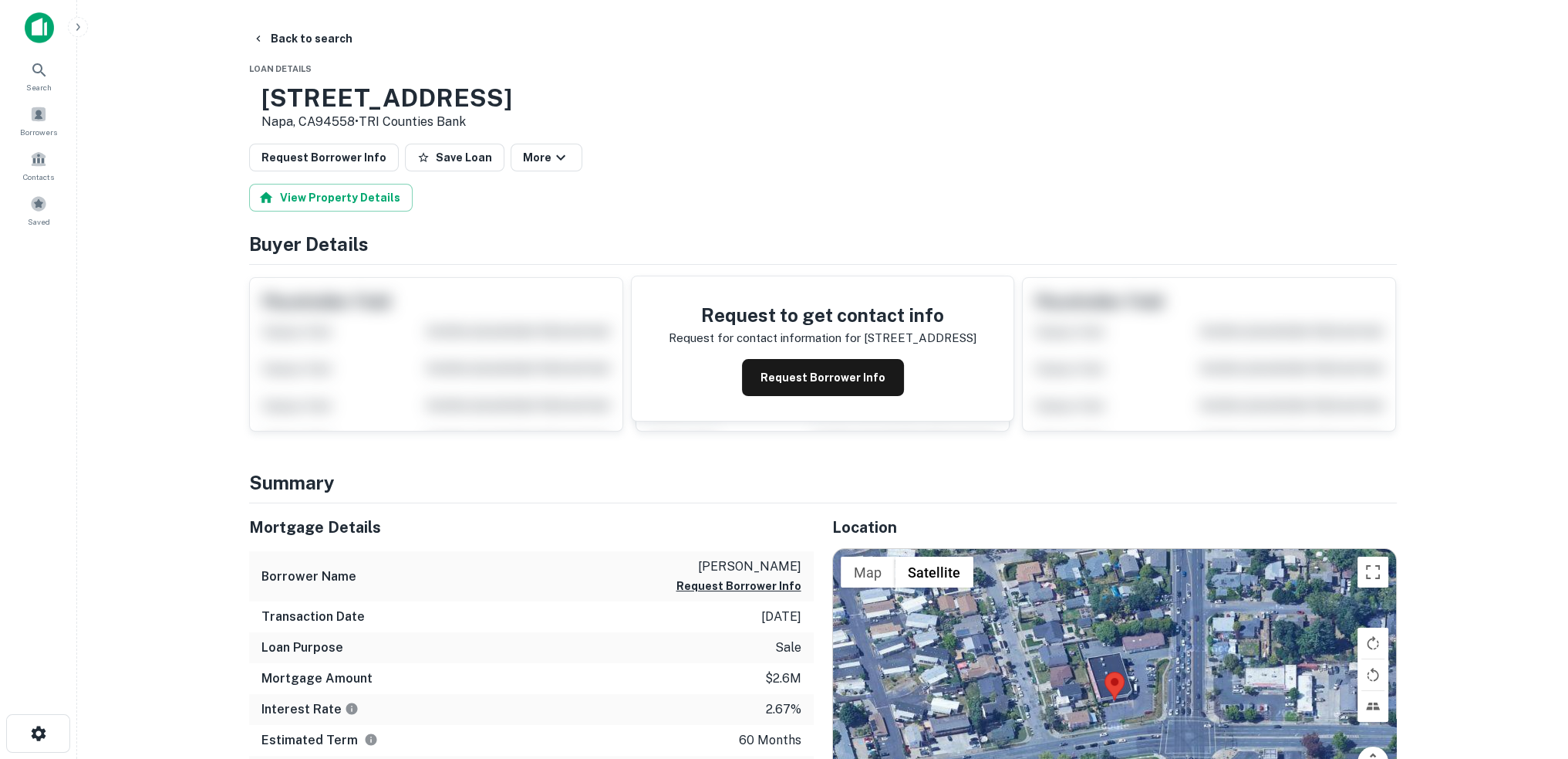
scroll to position [411, 0]
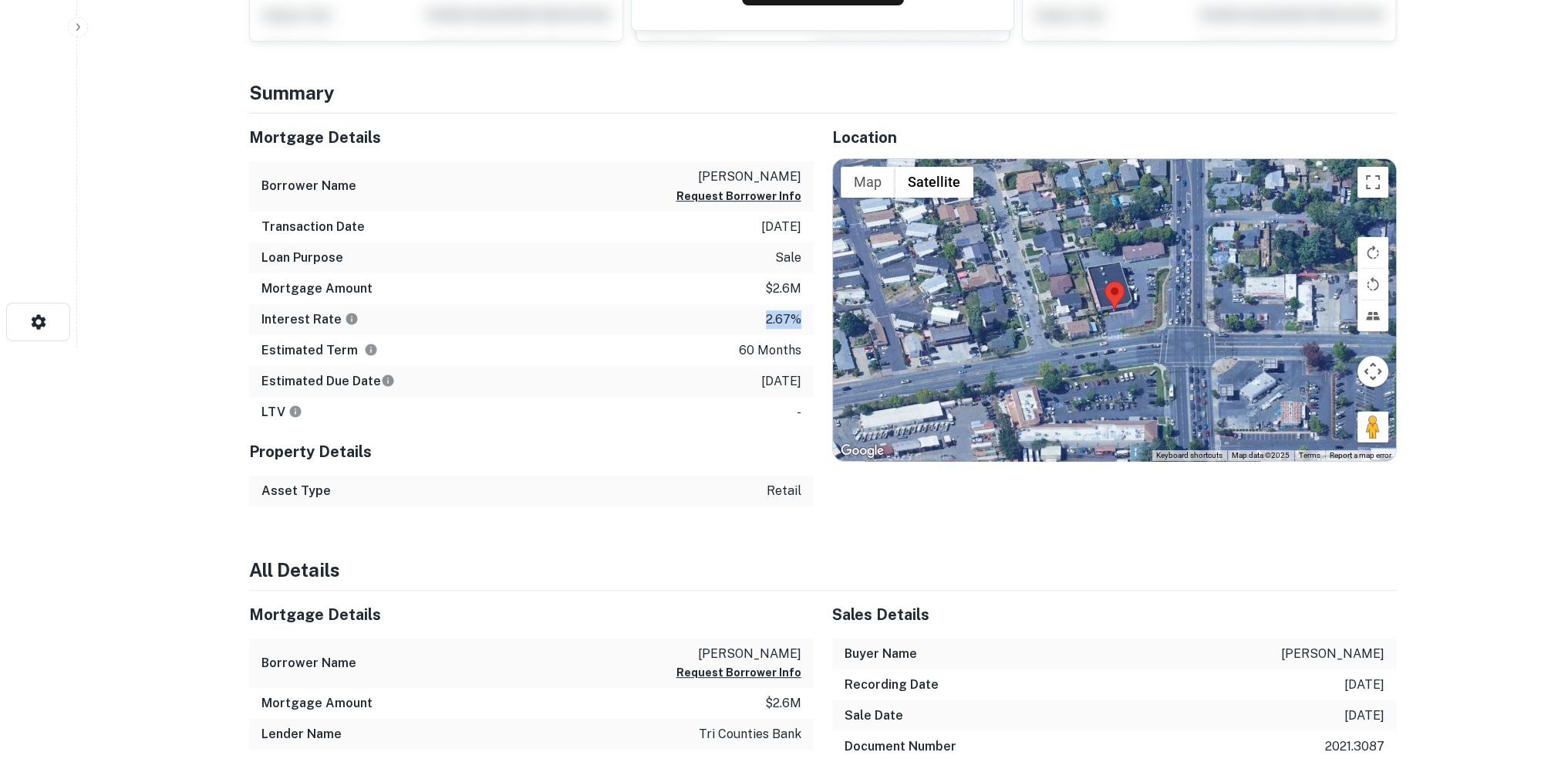
drag, startPoint x: 765, startPoint y: 248, endPoint x: 807, endPoint y: 244, distance: 42.2
click at [807, 304] on div "Interest Rate 2.67%" at bounding box center [531, 319] width 564 height 31
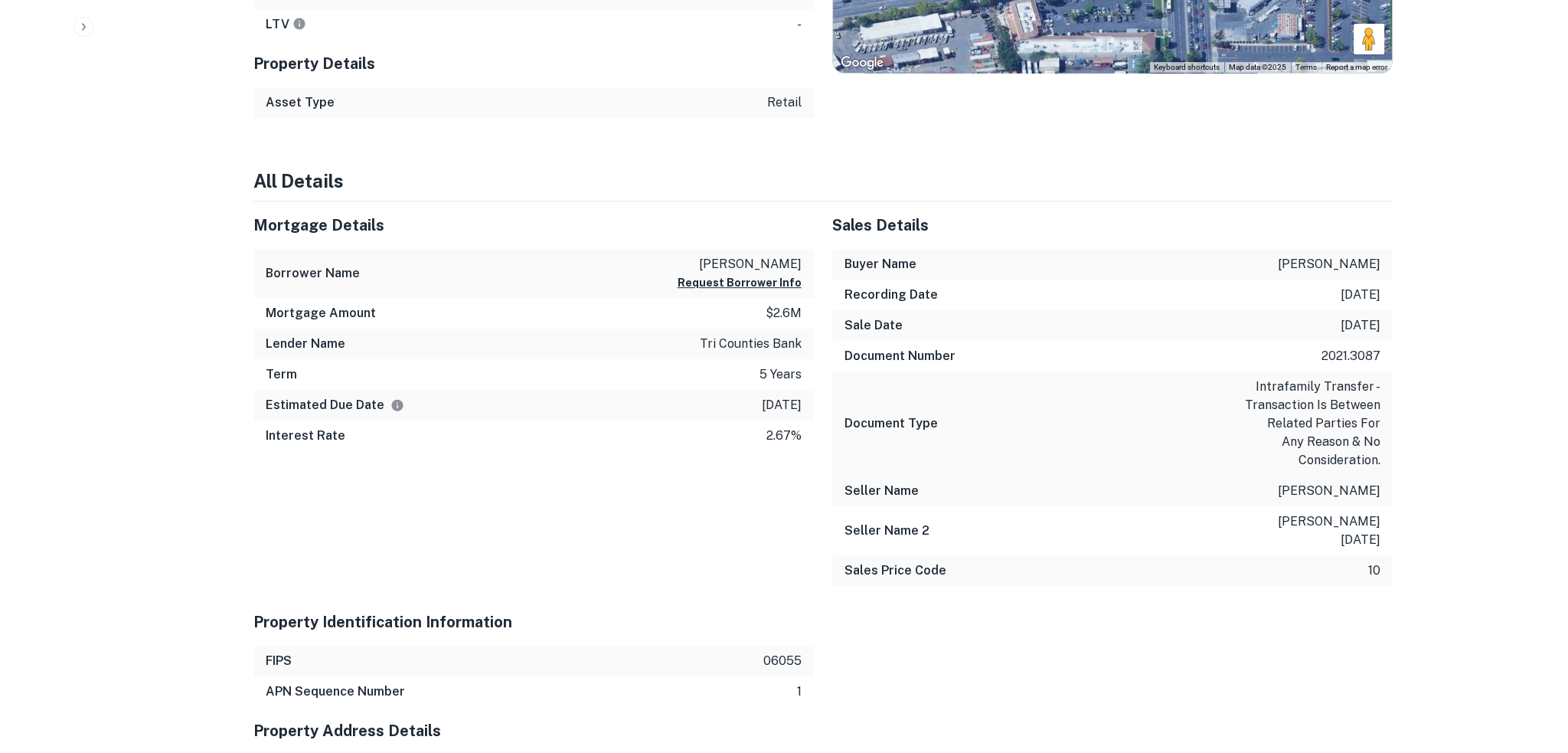
scroll to position [0, 0]
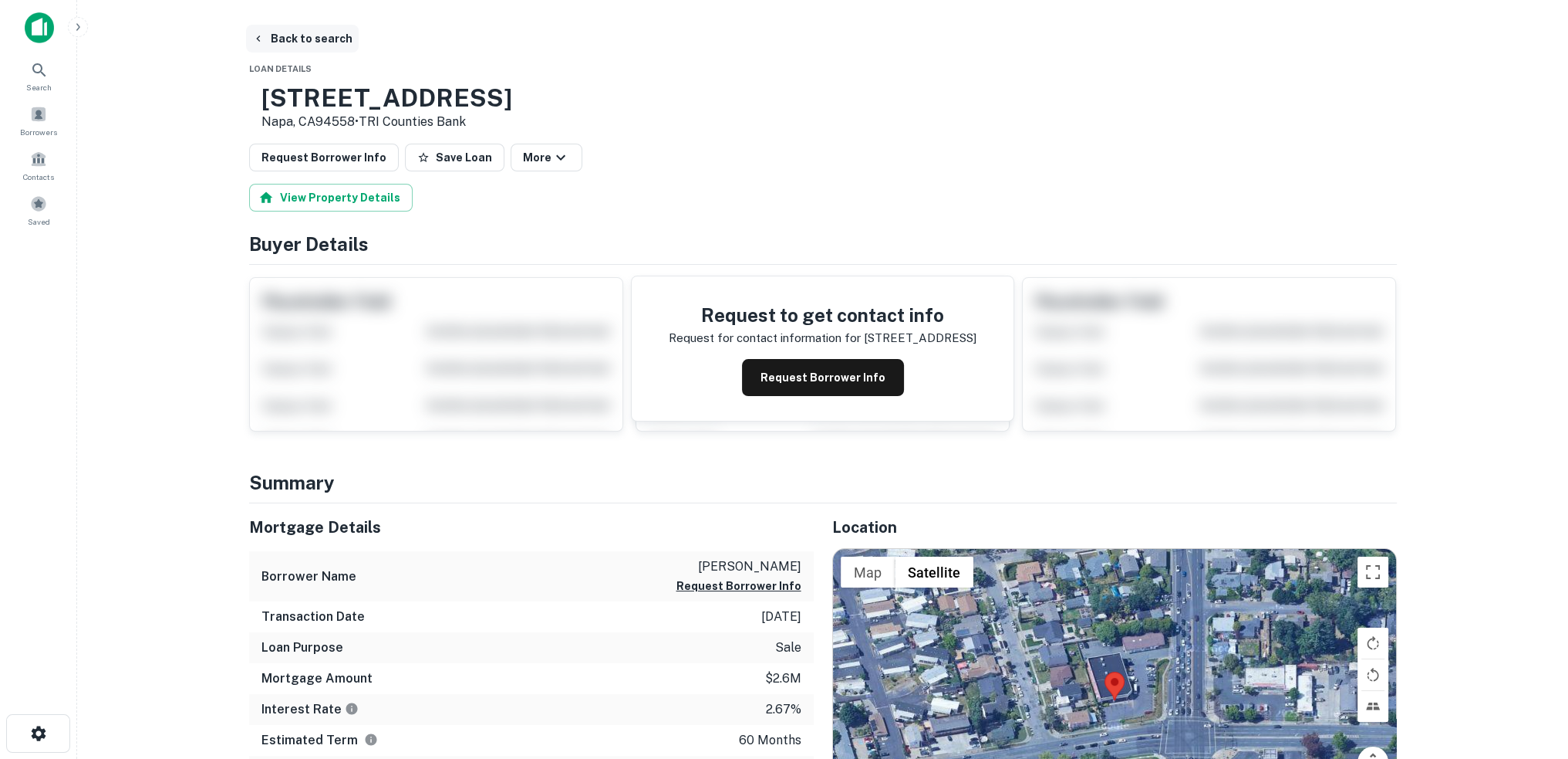
click at [314, 39] on button "Back to search" at bounding box center [302, 39] width 113 height 28
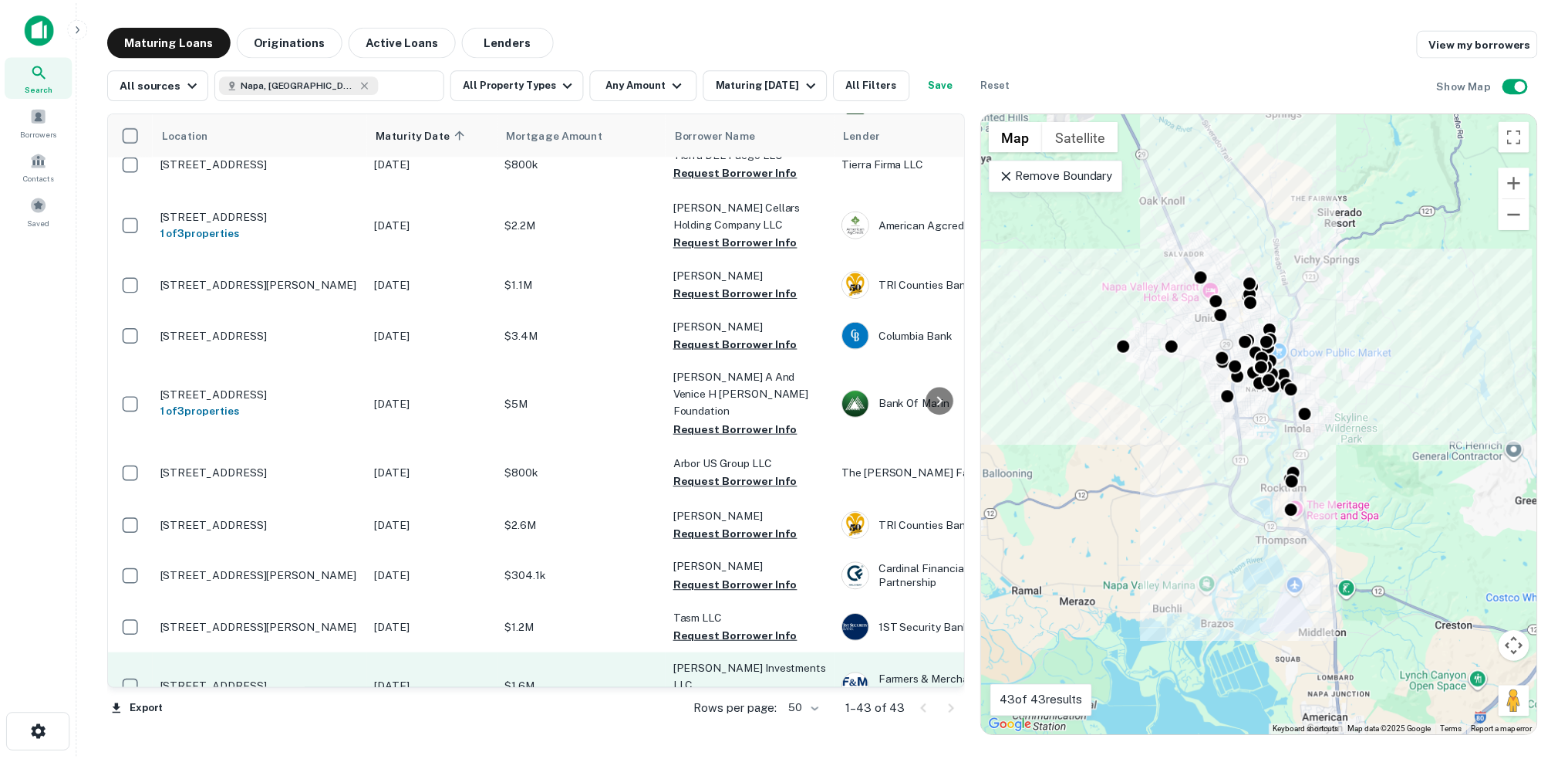
scroll to position [1807, 0]
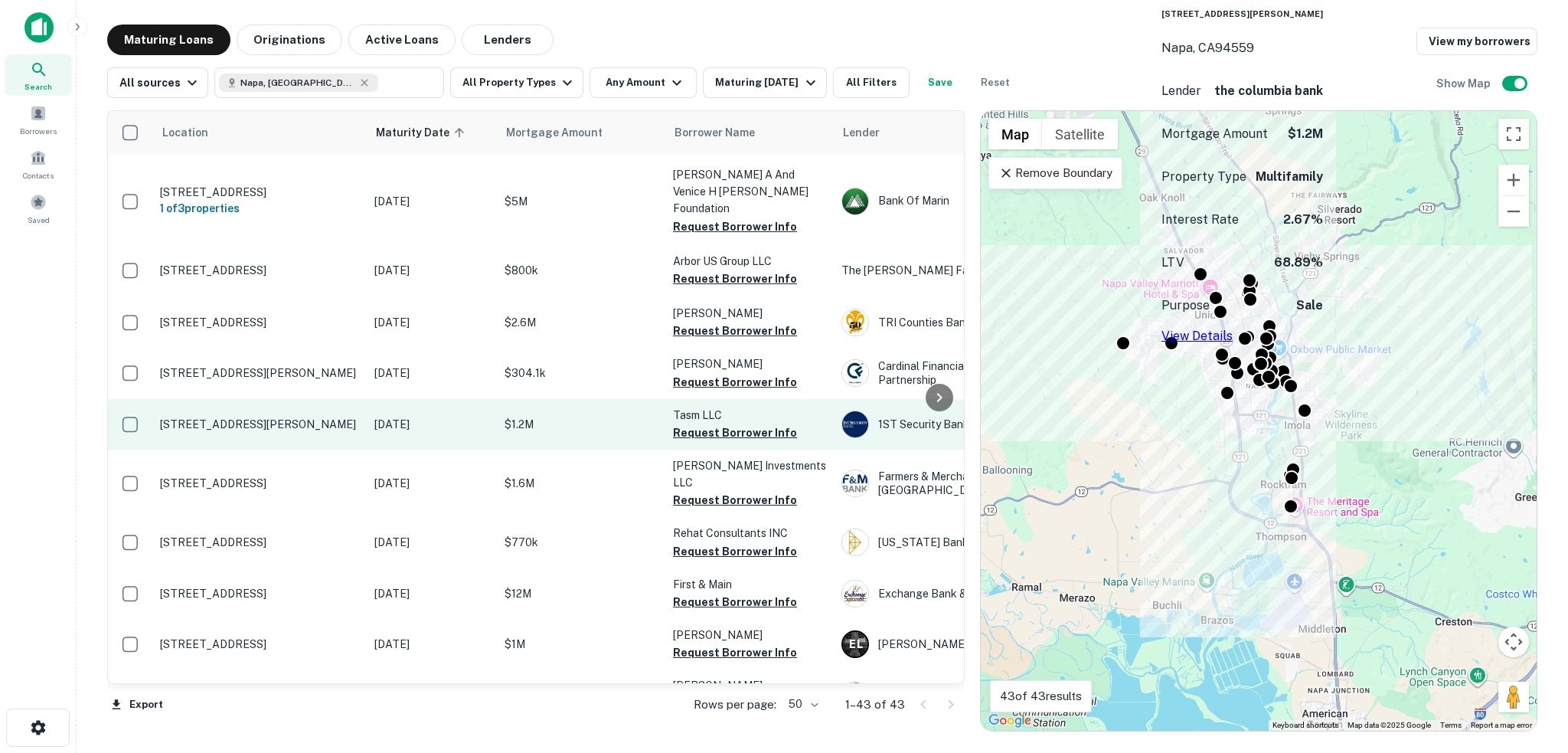
click at [583, 416] on p "$1.2M" at bounding box center [581, 424] width 153 height 17
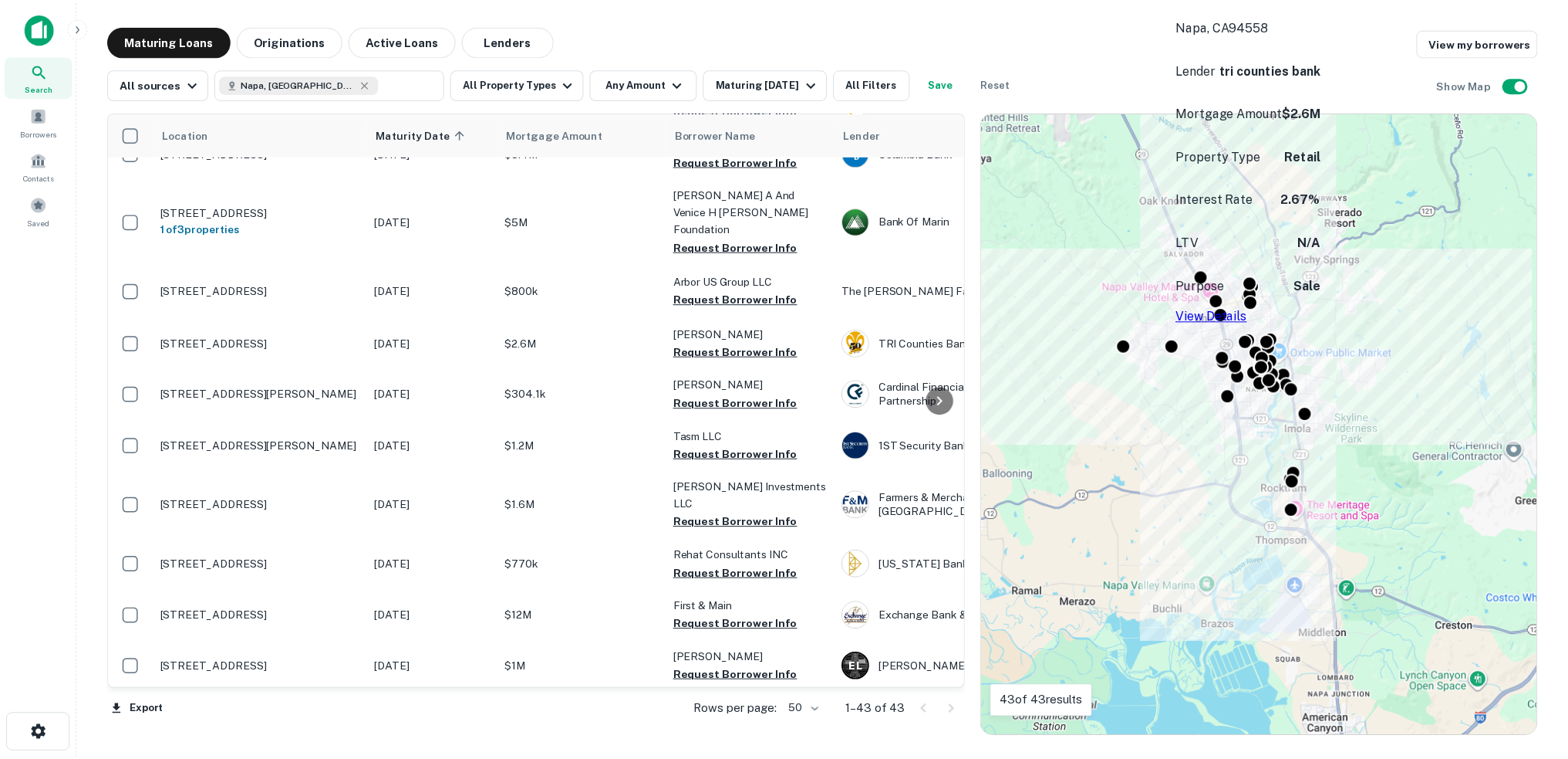
scroll to position [1806, 0]
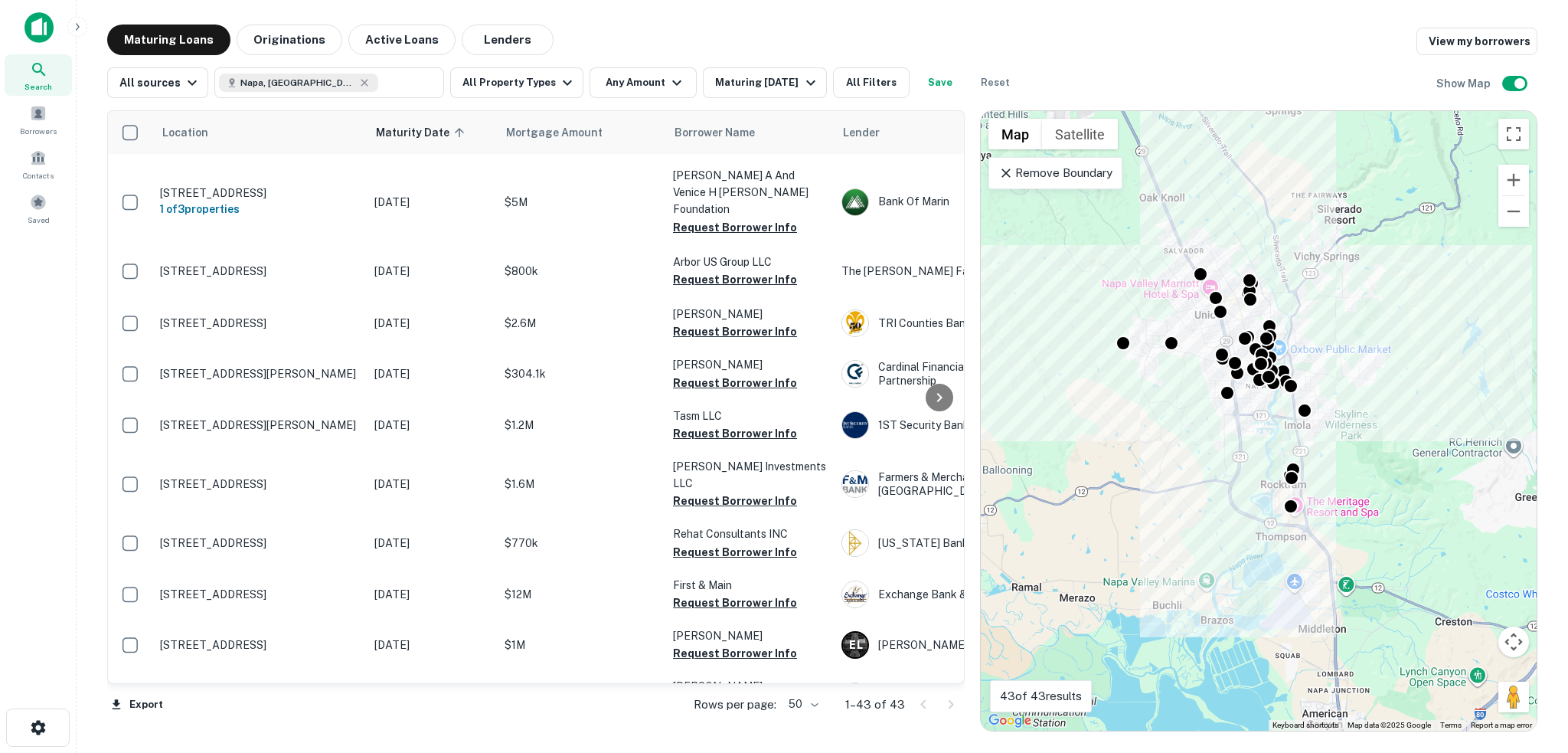
click at [347, 298] on td "[STREET_ADDRESS]" at bounding box center [259, 323] width 215 height 50
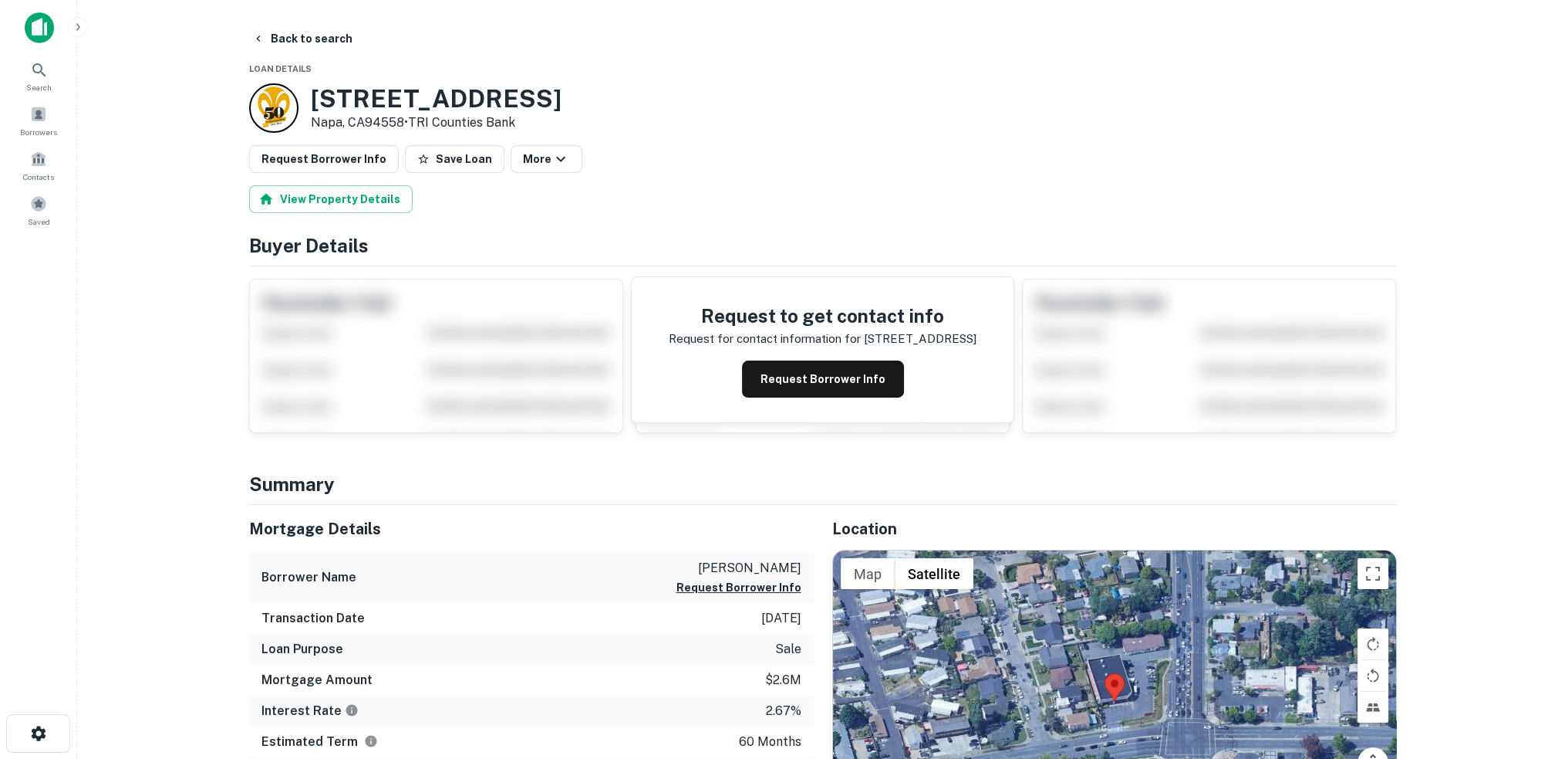
click at [696, 132] on div "[STREET_ADDRESS] • TRI Counties Bank" at bounding box center [823, 108] width 1148 height 49
click at [301, 39] on button "Back to search" at bounding box center [302, 39] width 113 height 28
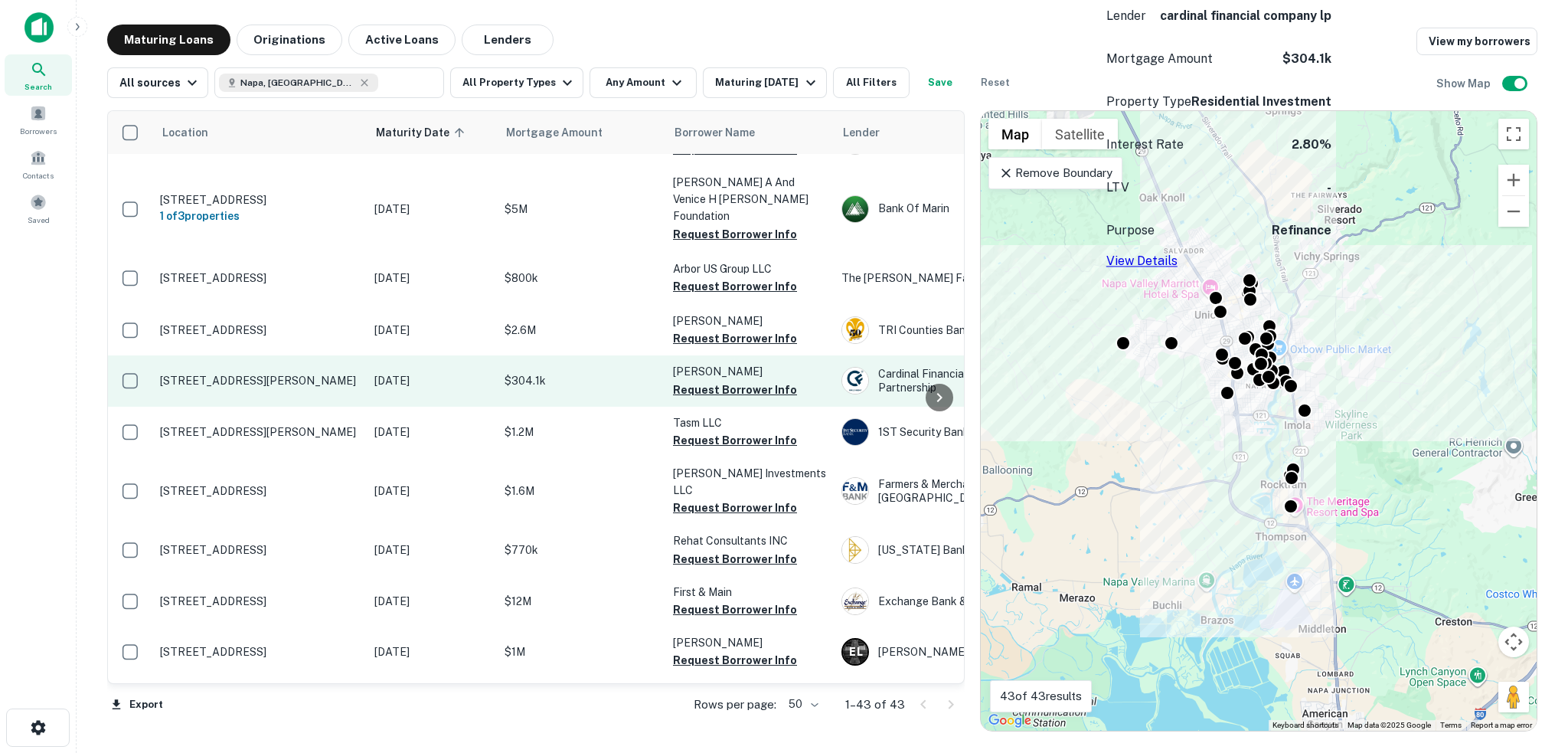
scroll to position [1793, 0]
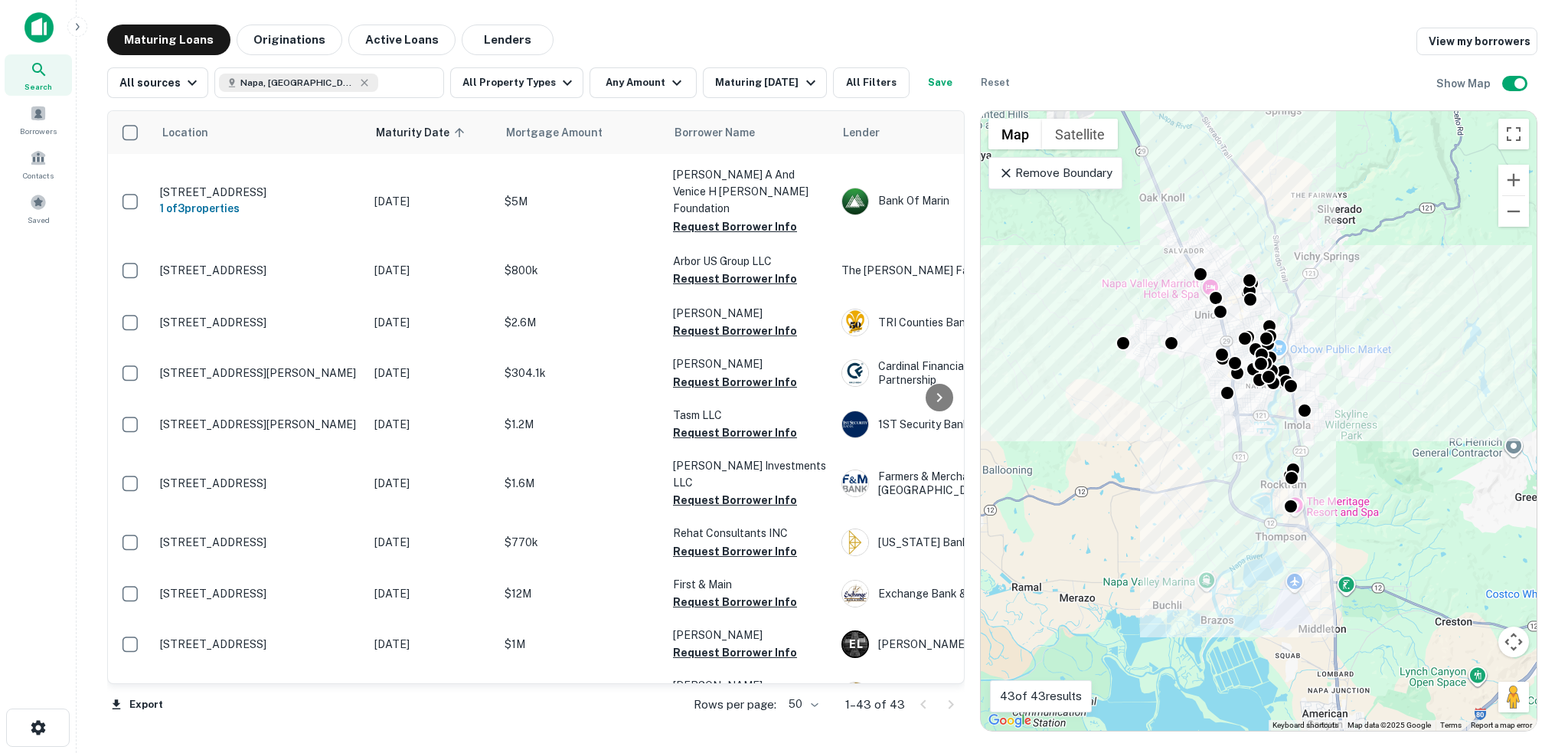
click at [753, 29] on div "Maturing Loans Originations Active Loans Lenders View my borrowers" at bounding box center [822, 39] width 1431 height 30
